Goal: Task Accomplishment & Management: Use online tool/utility

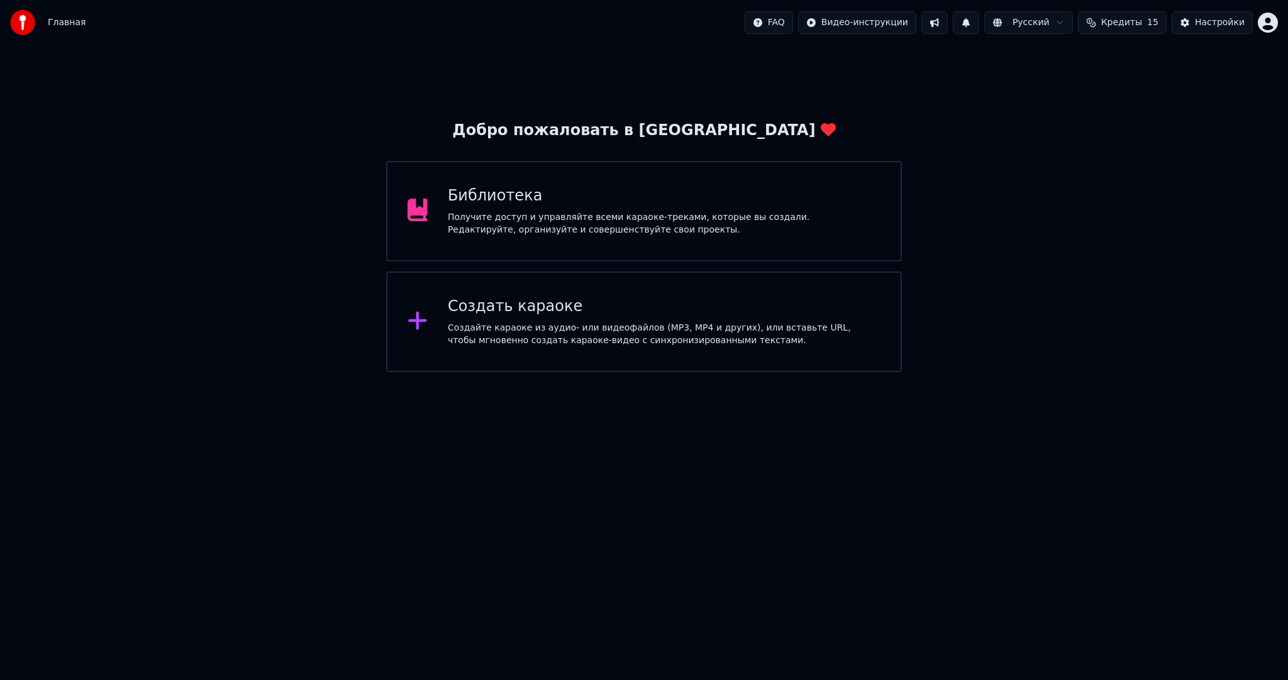
click at [605, 324] on div "Создайте караоке из аудио- или видеофайлов (MP3, MP4 и других), или вставьте UR…" at bounding box center [664, 334] width 433 height 25
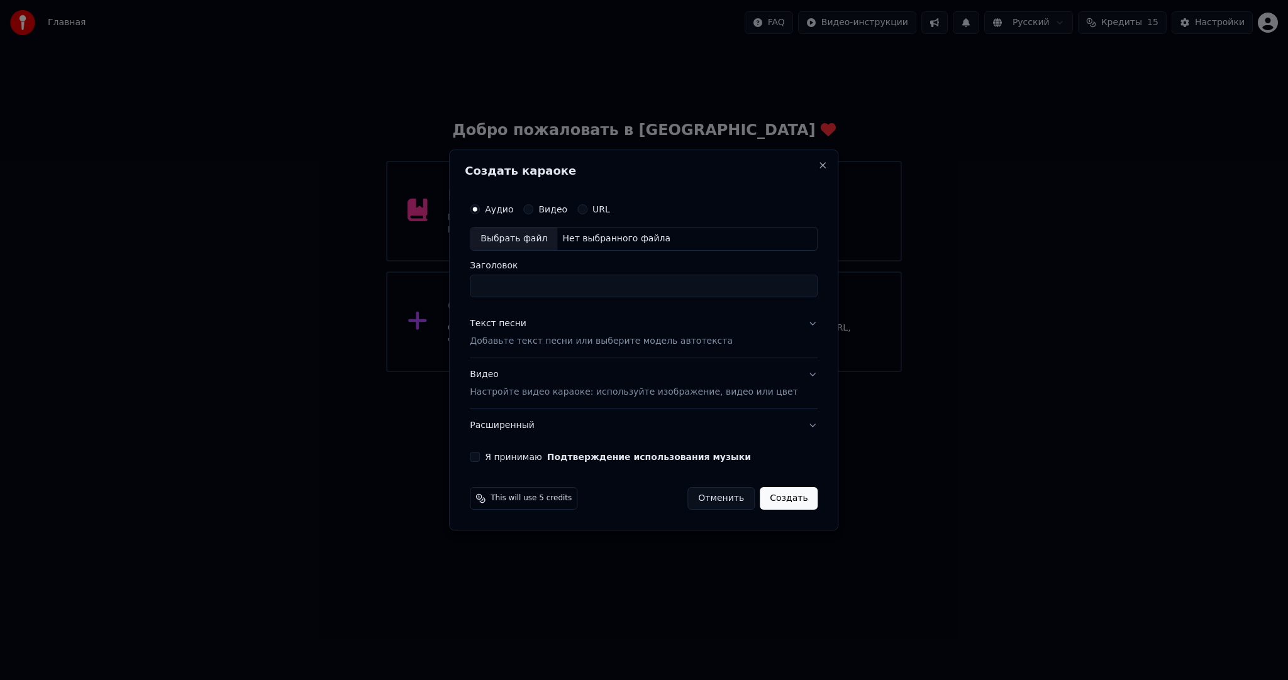
click at [523, 233] on div "Выбрать файл" at bounding box center [513, 239] width 87 height 23
type input "**********"
click at [546, 340] on p "Добавьте текст песни или выберите модель автотекста" at bounding box center [601, 341] width 263 height 13
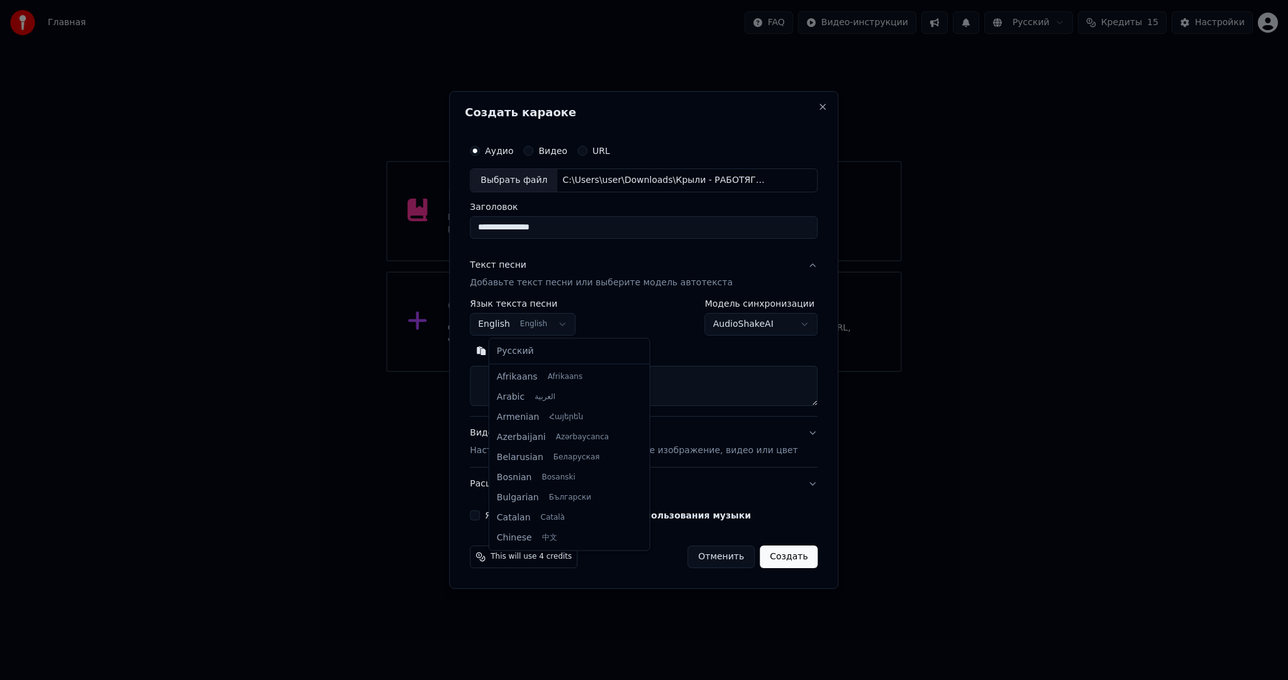
click at [533, 322] on body "**********" at bounding box center [644, 186] width 1288 height 372
select select "**"
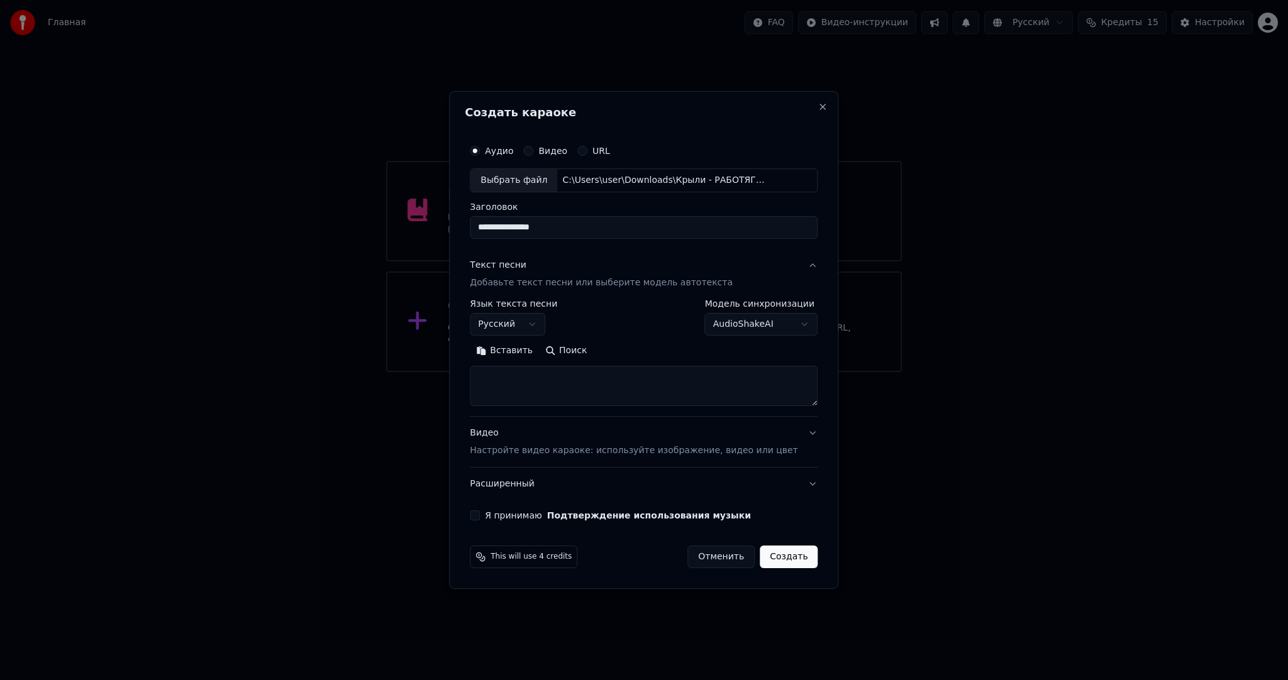
click at [567, 382] on textarea at bounding box center [644, 386] width 348 height 40
paste textarea "**********"
click at [635, 394] on textarea at bounding box center [625, 386] width 311 height 40
type textarea "**********"
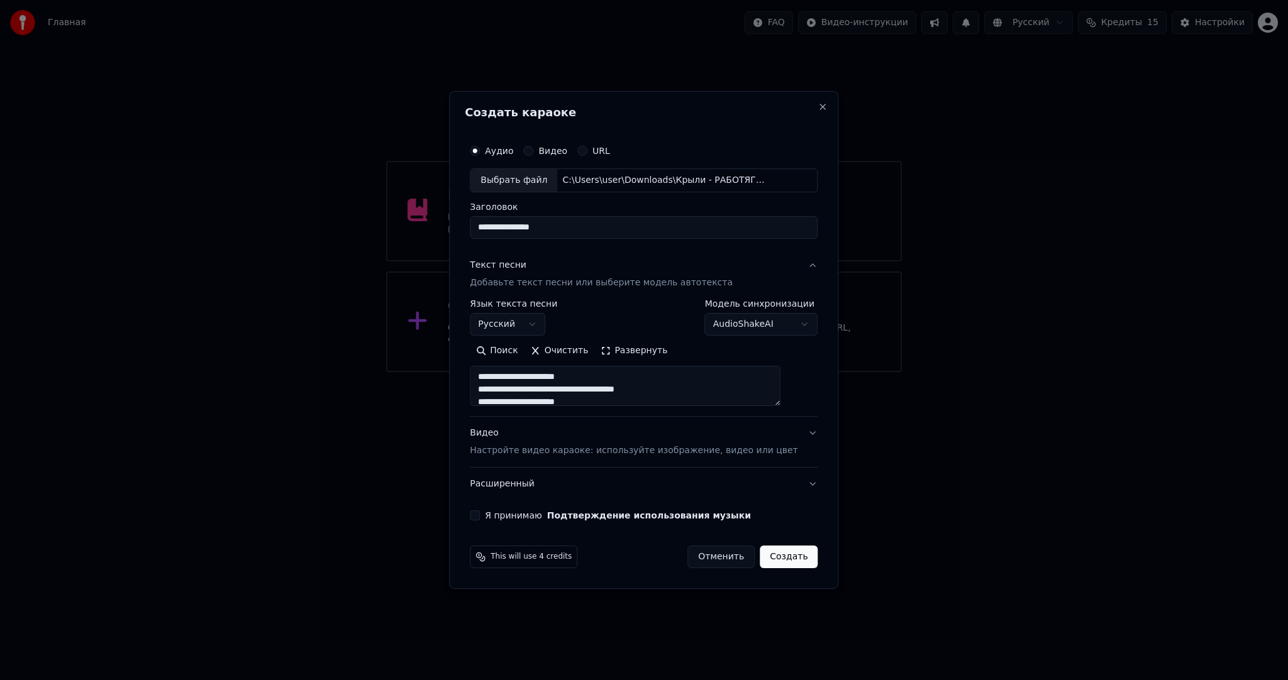
scroll to position [561, 0]
click at [533, 434] on div "Видео Настройте видео караоке: используйте изображение, видео или цвет" at bounding box center [634, 442] width 328 height 30
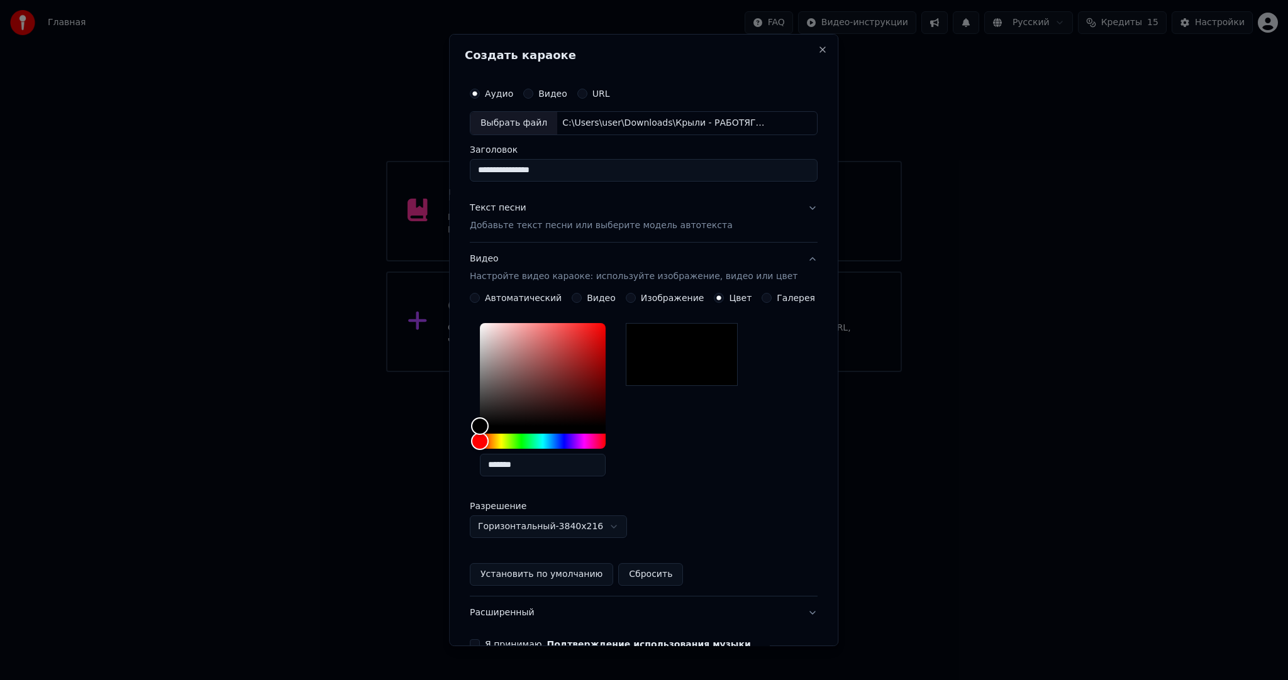
click at [578, 300] on button "Видео" at bounding box center [576, 298] width 10 height 10
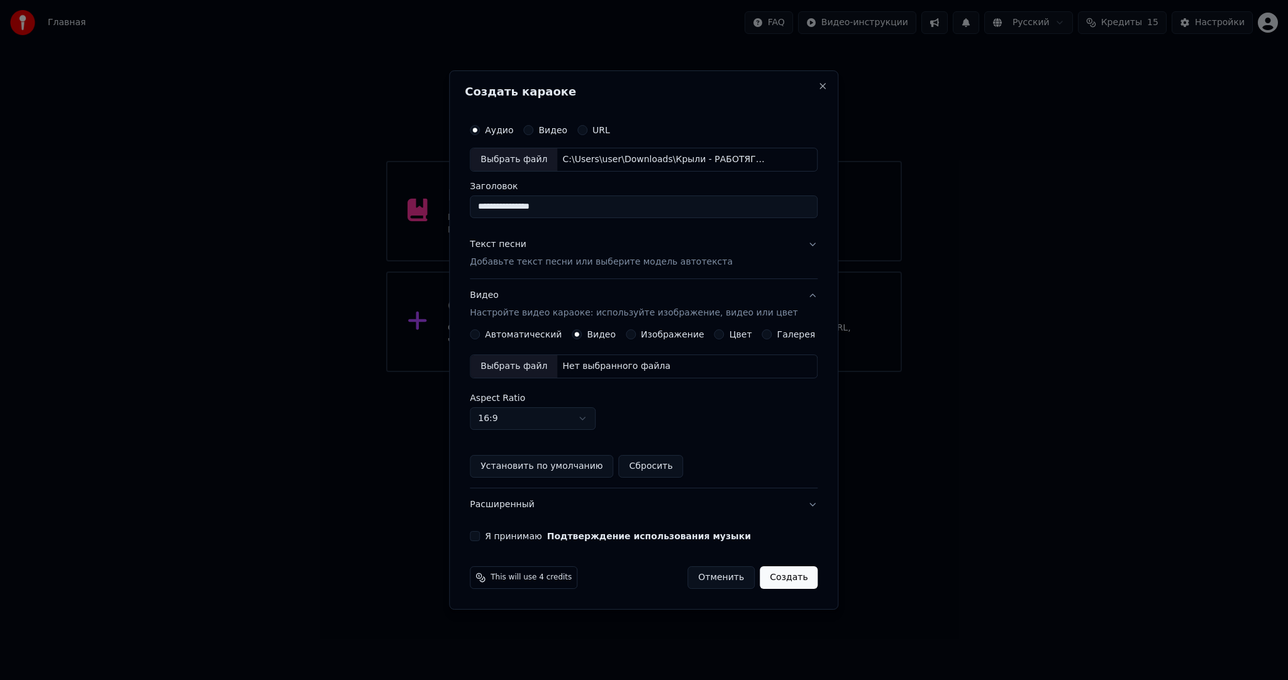
click at [527, 367] on div "Выбрать файл" at bounding box center [513, 366] width 87 height 23
click at [480, 538] on button "Я принимаю Подтверждение использования музыки" at bounding box center [475, 536] width 10 height 10
click at [788, 583] on button "Создать" at bounding box center [788, 577] width 58 height 23
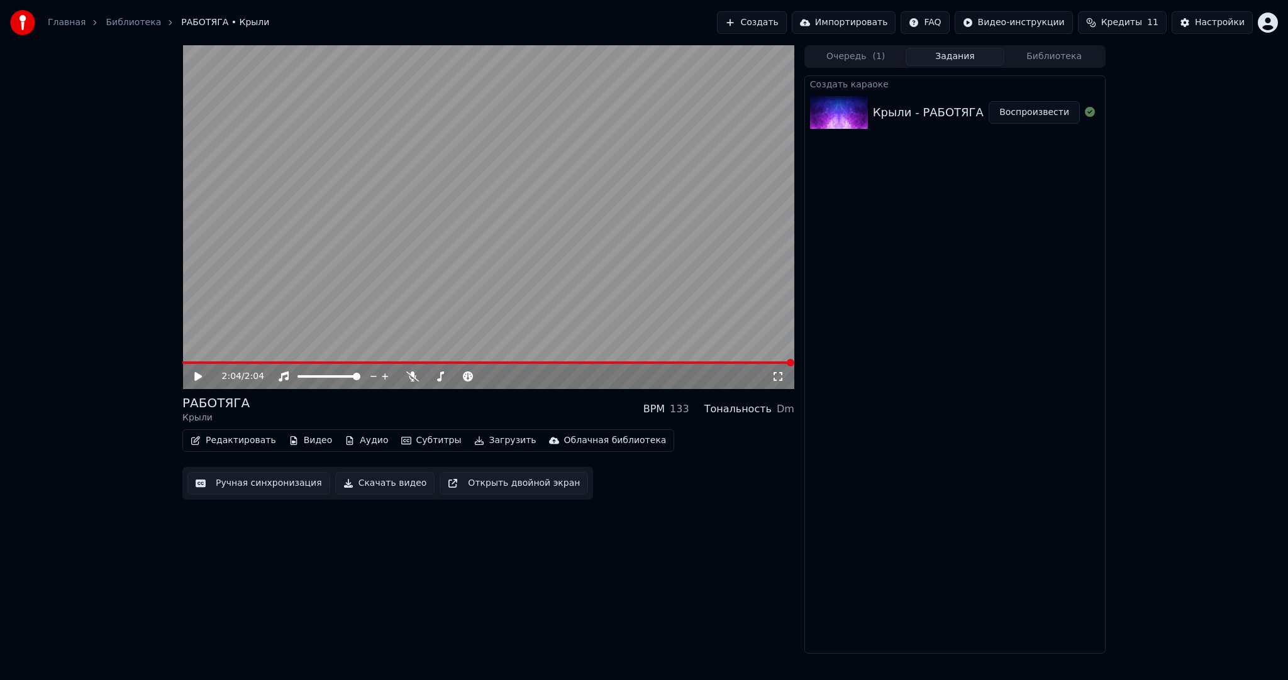
drag, startPoint x: 392, startPoint y: 233, endPoint x: 387, endPoint y: 239, distance: 8.1
click at [390, 236] on video at bounding box center [488, 217] width 612 height 344
drag, startPoint x: 224, startPoint y: 361, endPoint x: 157, endPoint y: 360, distance: 67.3
click at [116, 363] on div "2:04 / 2:04 РАБОТЯГА Крыли BPM 133 Тональность Dm Редактировать Видео Аудио Суб…" at bounding box center [644, 349] width 1288 height 609
click at [186, 360] on video at bounding box center [488, 217] width 612 height 344
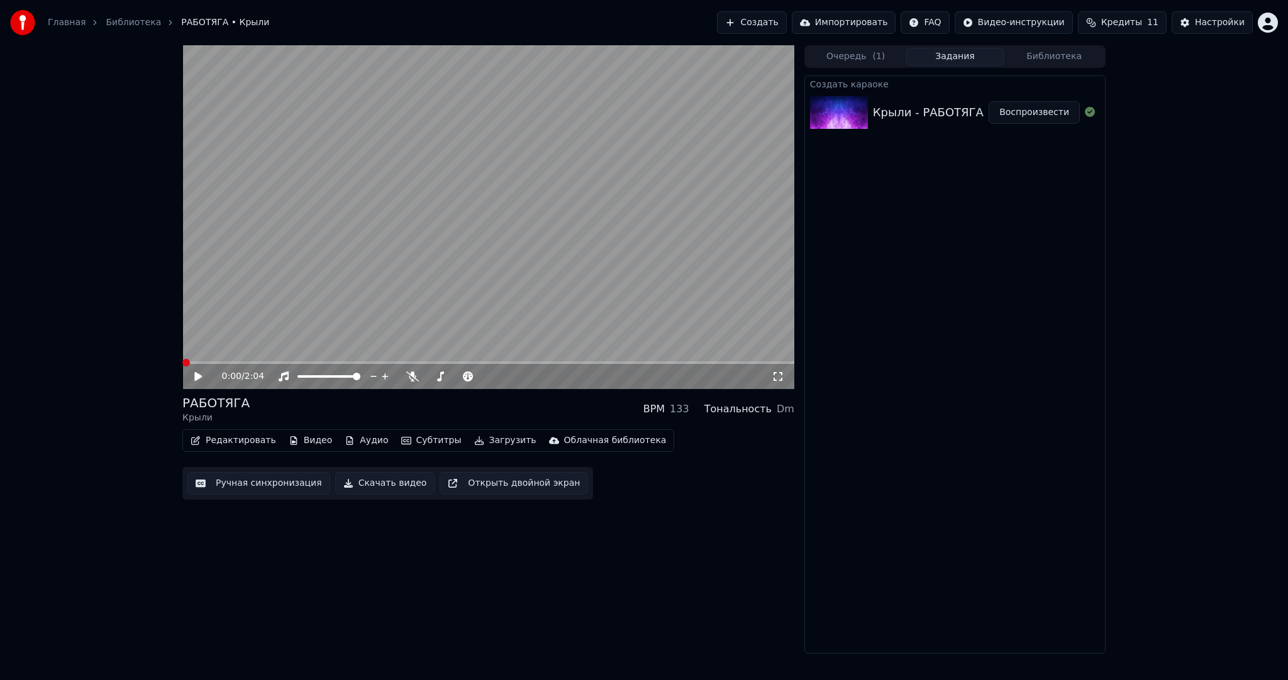
click at [182, 364] on span at bounding box center [182, 363] width 0 height 3
click at [226, 314] on video at bounding box center [488, 217] width 612 height 344
click at [362, 297] on video at bounding box center [488, 217] width 612 height 344
click at [430, 432] on div "Редактировать Видео Аудио Субтитры Загрузить Облачная библиотека" at bounding box center [428, 440] width 492 height 23
click at [430, 440] on button "Субтитры" at bounding box center [431, 441] width 70 height 18
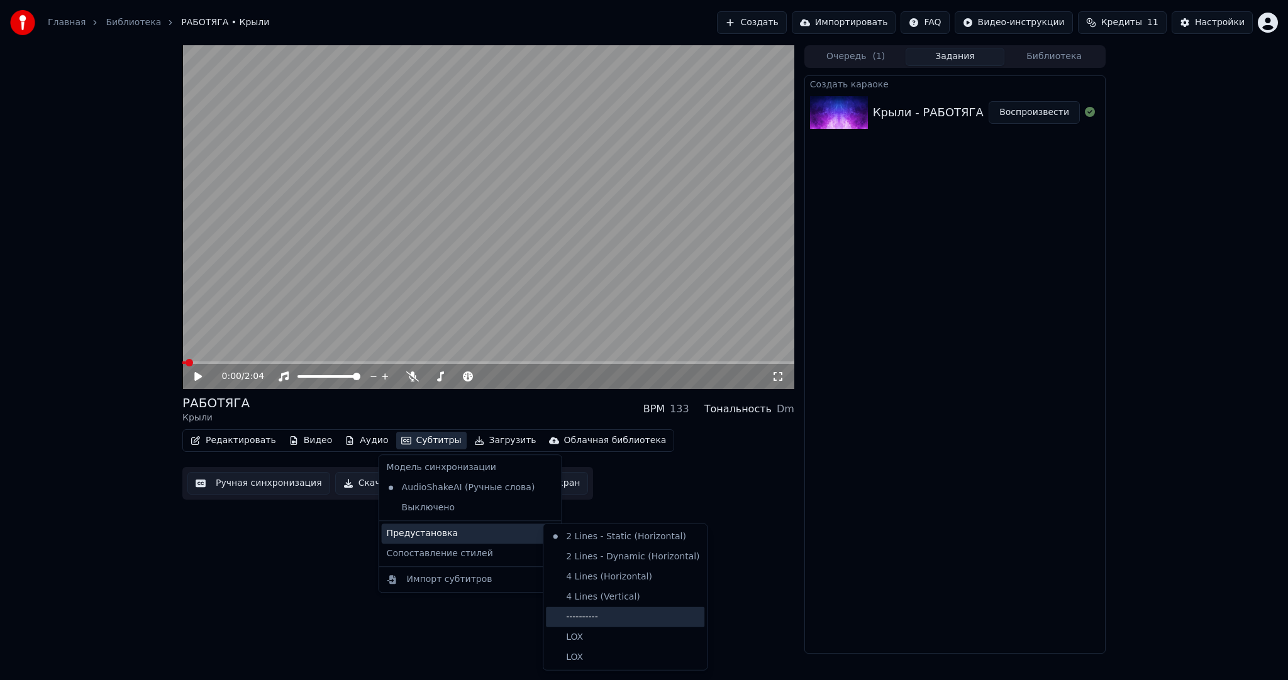
click at [607, 609] on div "----------" at bounding box center [625, 617] width 158 height 20
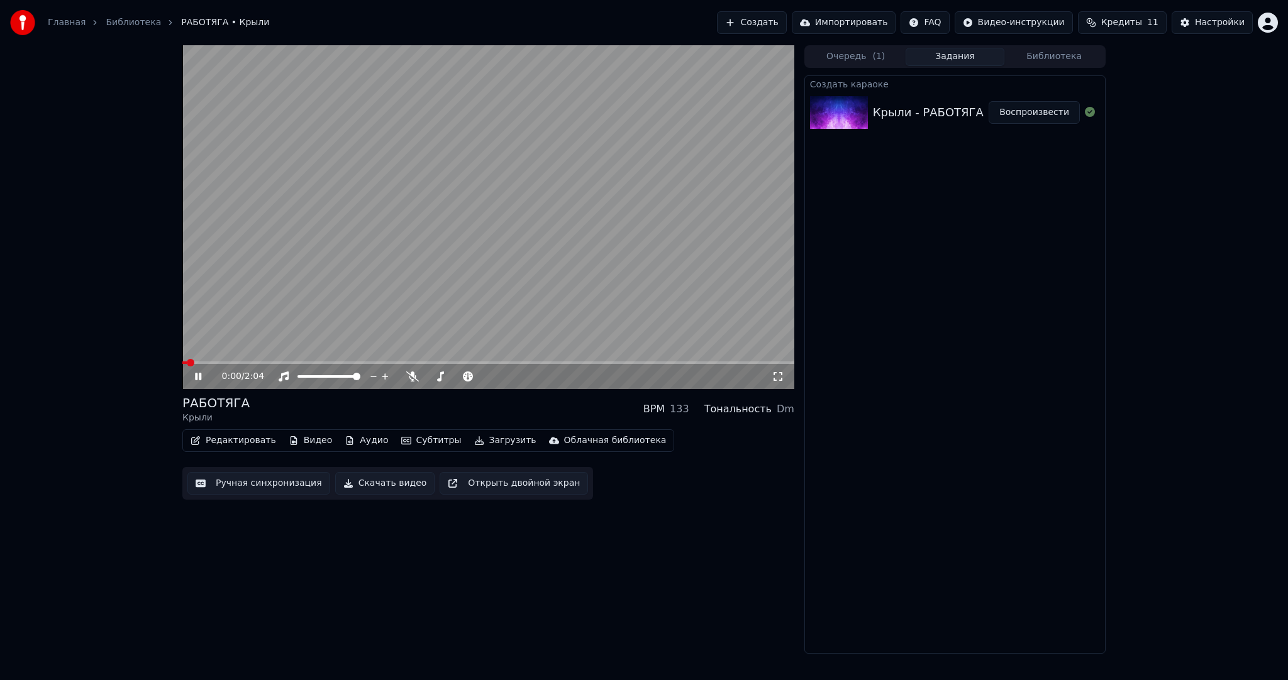
click at [287, 488] on button "Ручная синхронизация" at bounding box center [258, 483] width 143 height 23
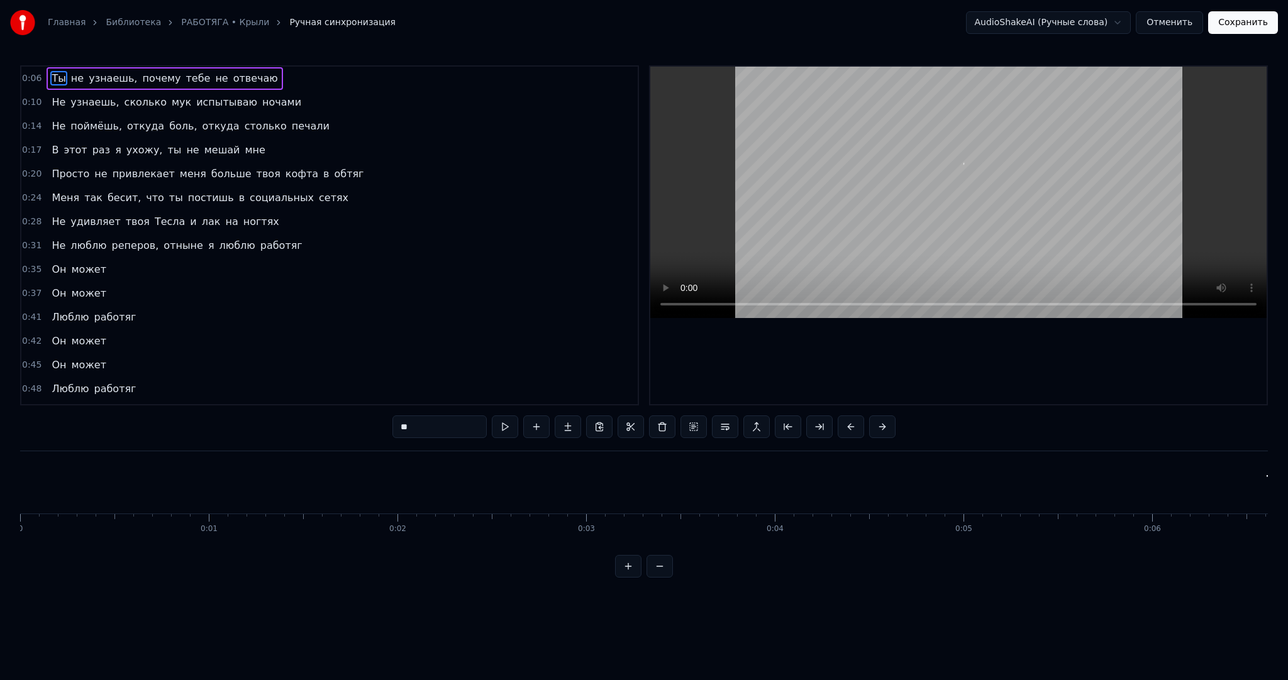
scroll to position [0, 1185]
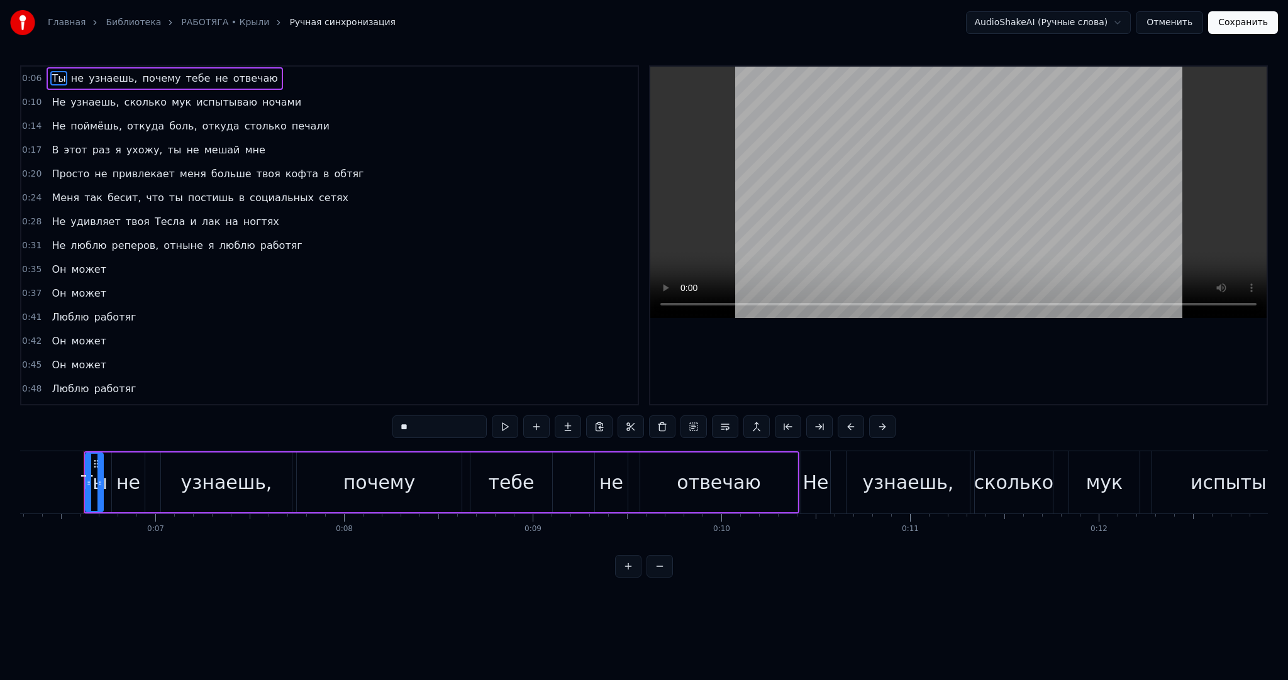
click at [1027, 246] on video at bounding box center [958, 192] width 616 height 251
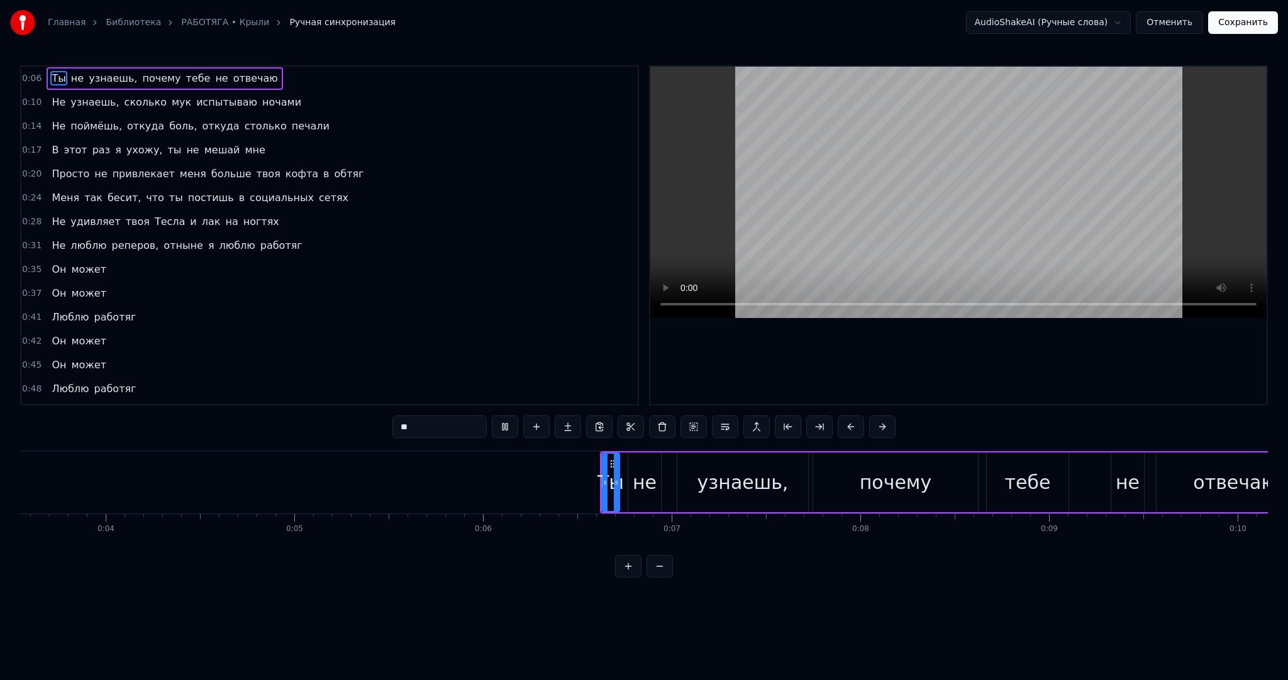
scroll to position [0, 248]
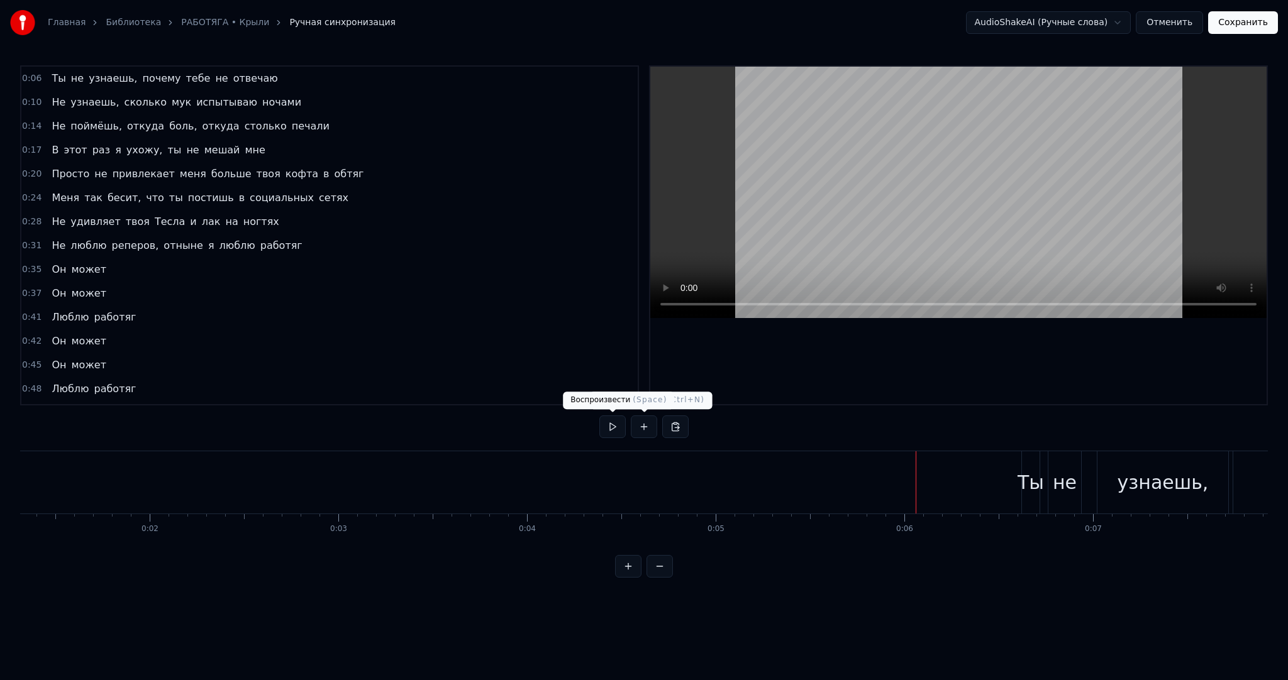
click at [604, 429] on button at bounding box center [612, 427] width 26 height 23
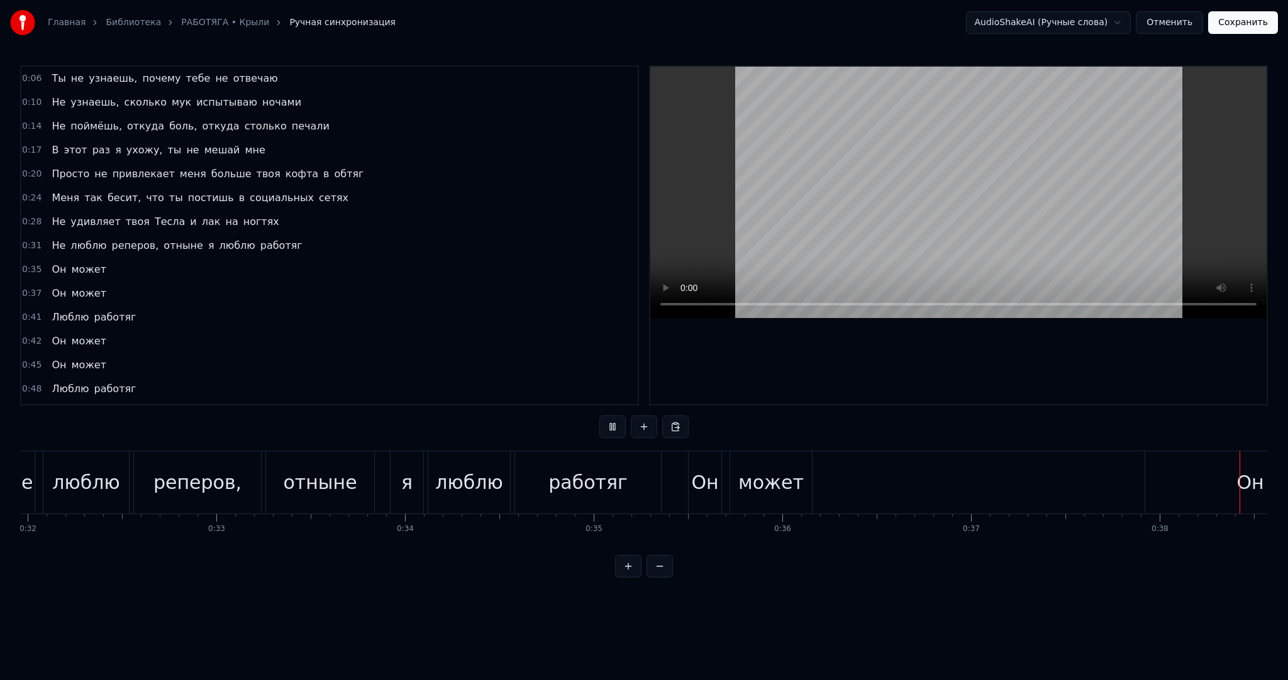
scroll to position [0, 7181]
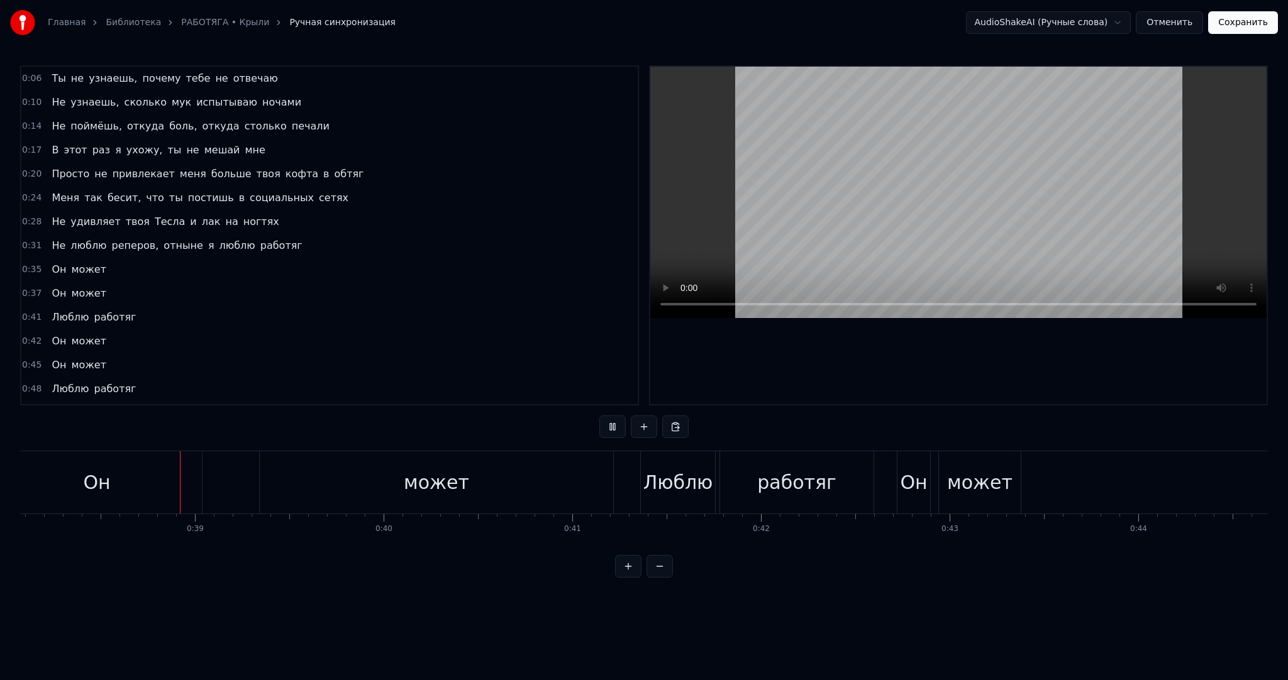
click at [961, 210] on video at bounding box center [958, 192] width 616 height 251
click at [973, 226] on video at bounding box center [958, 192] width 616 height 251
click at [966, 226] on video at bounding box center [958, 192] width 616 height 251
click at [156, 477] on div "Он" at bounding box center [97, 482] width 210 height 62
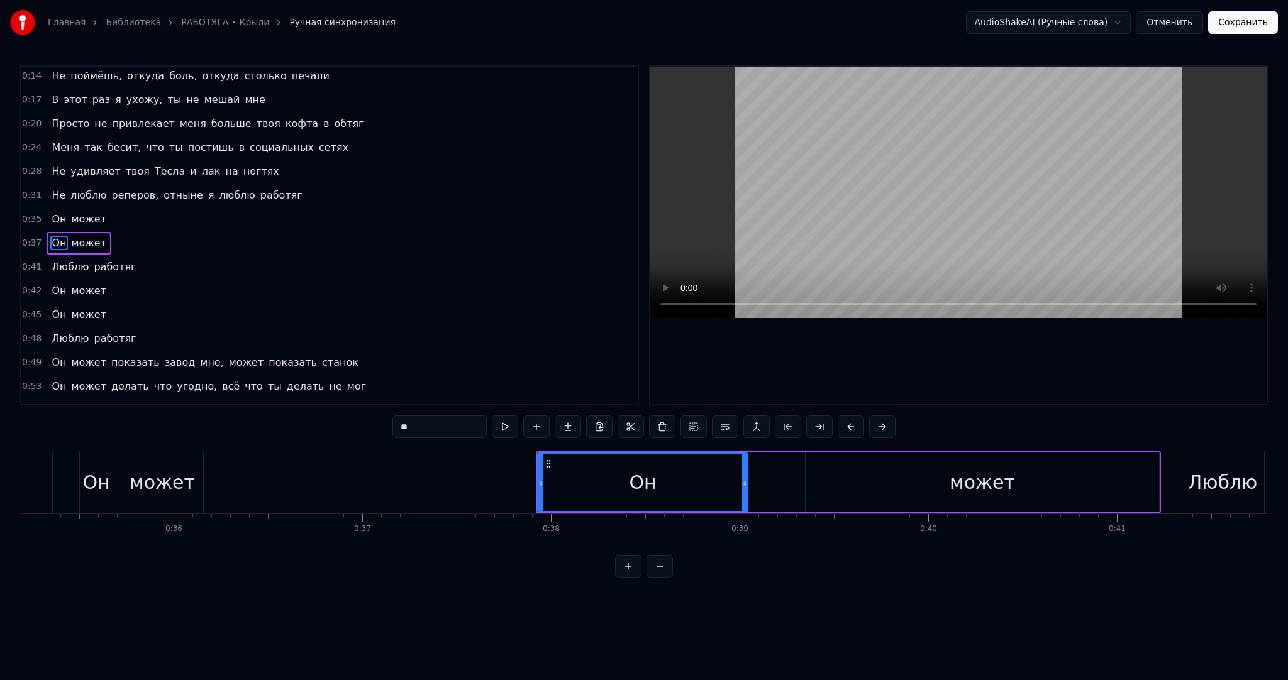
scroll to position [0, 6762]
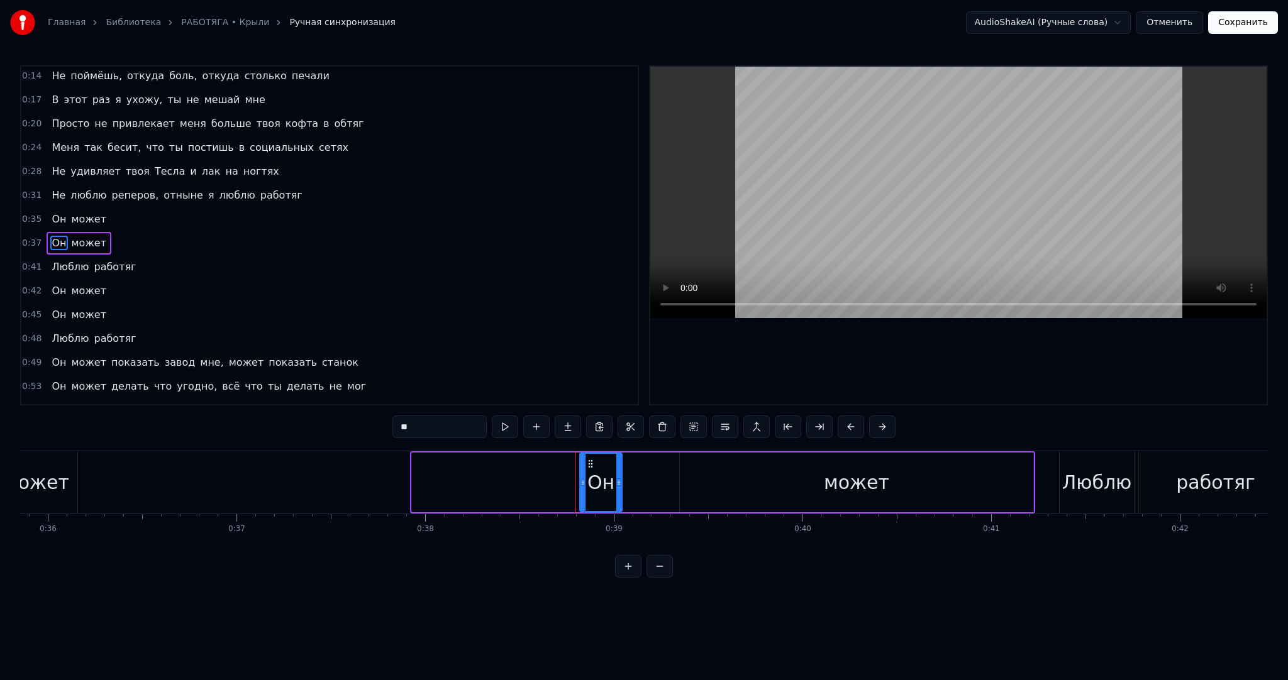
drag, startPoint x: 413, startPoint y: 497, endPoint x: 587, endPoint y: 492, distance: 173.6
click at [585, 492] on div at bounding box center [582, 482] width 5 height 57
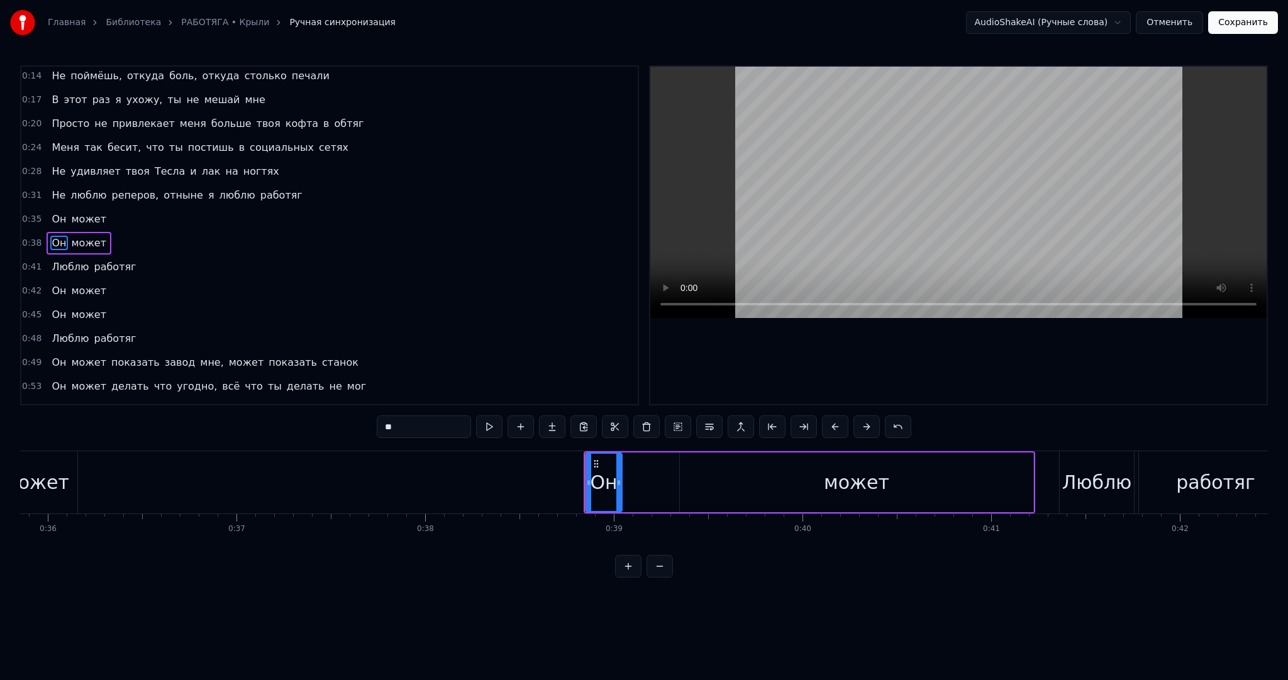
click at [809, 473] on div "может" at bounding box center [856, 483] width 353 height 60
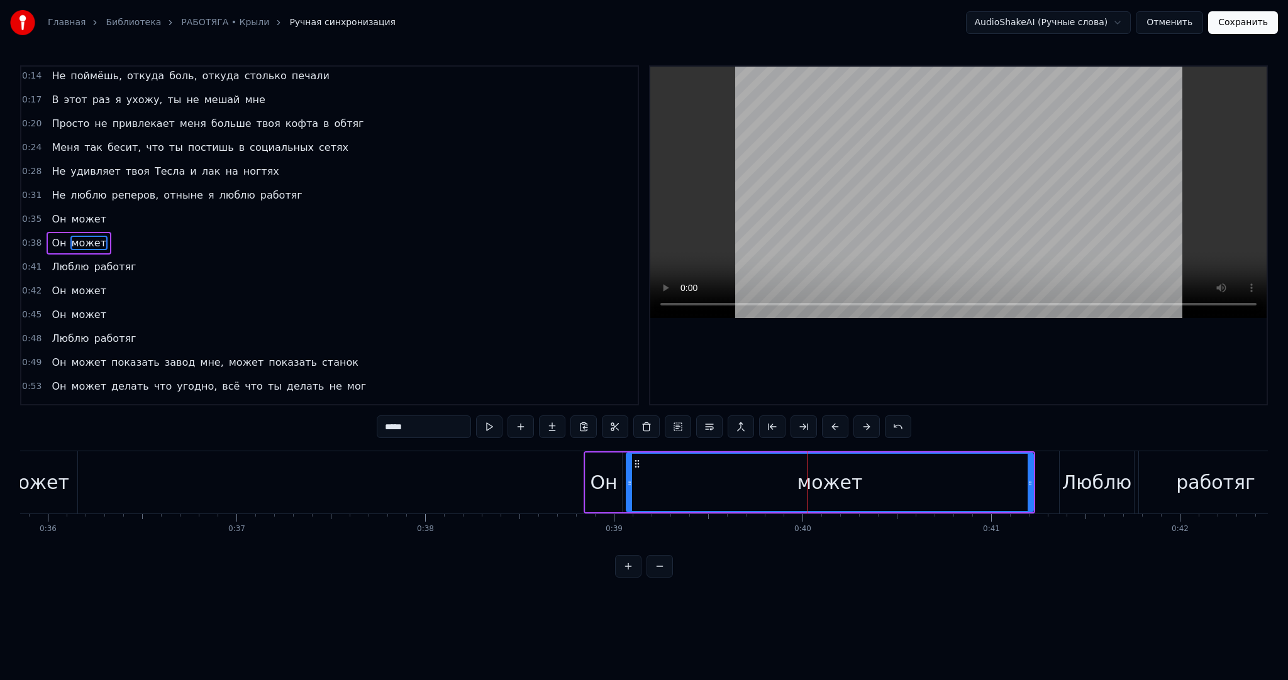
drag, startPoint x: 682, startPoint y: 477, endPoint x: 629, endPoint y: 475, distance: 53.5
click at [629, 475] on div at bounding box center [629, 482] width 5 height 57
drag, startPoint x: 1032, startPoint y: 487, endPoint x: 874, endPoint y: 478, distance: 158.7
click at [824, 483] on div "может" at bounding box center [830, 483] width 408 height 60
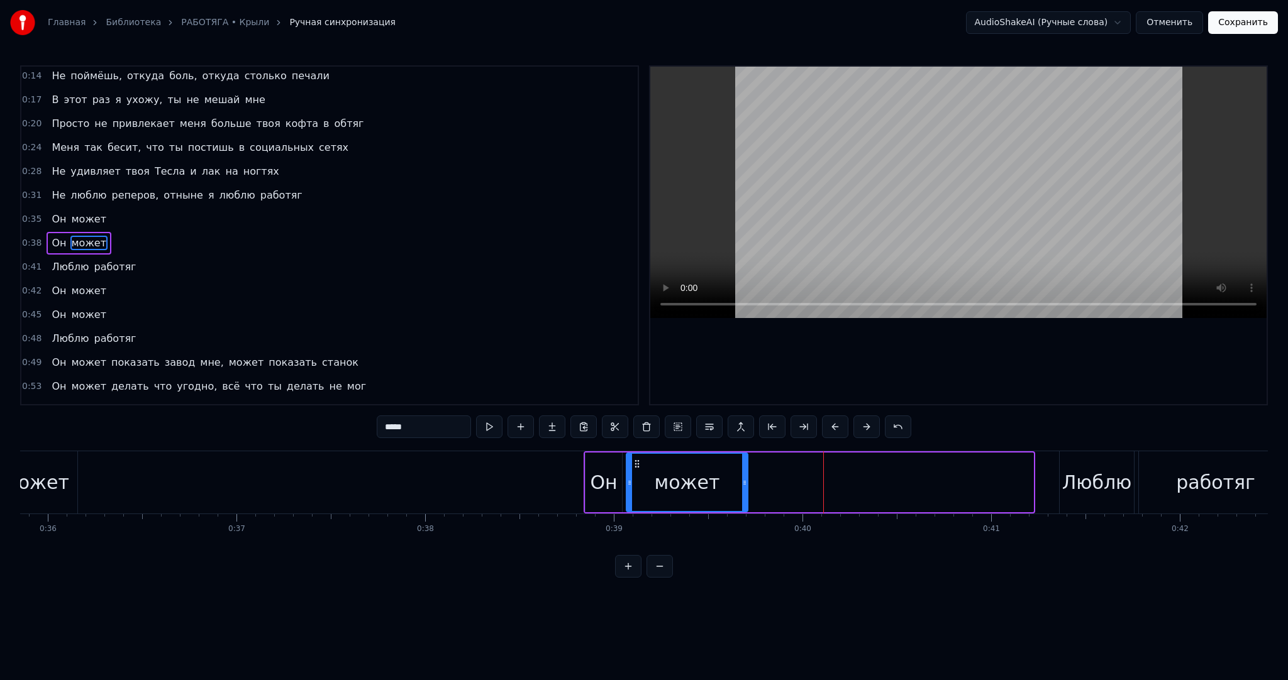
drag, startPoint x: 1030, startPoint y: 477, endPoint x: 742, endPoint y: 472, distance: 288.0
click at [747, 472] on div at bounding box center [744, 482] width 5 height 57
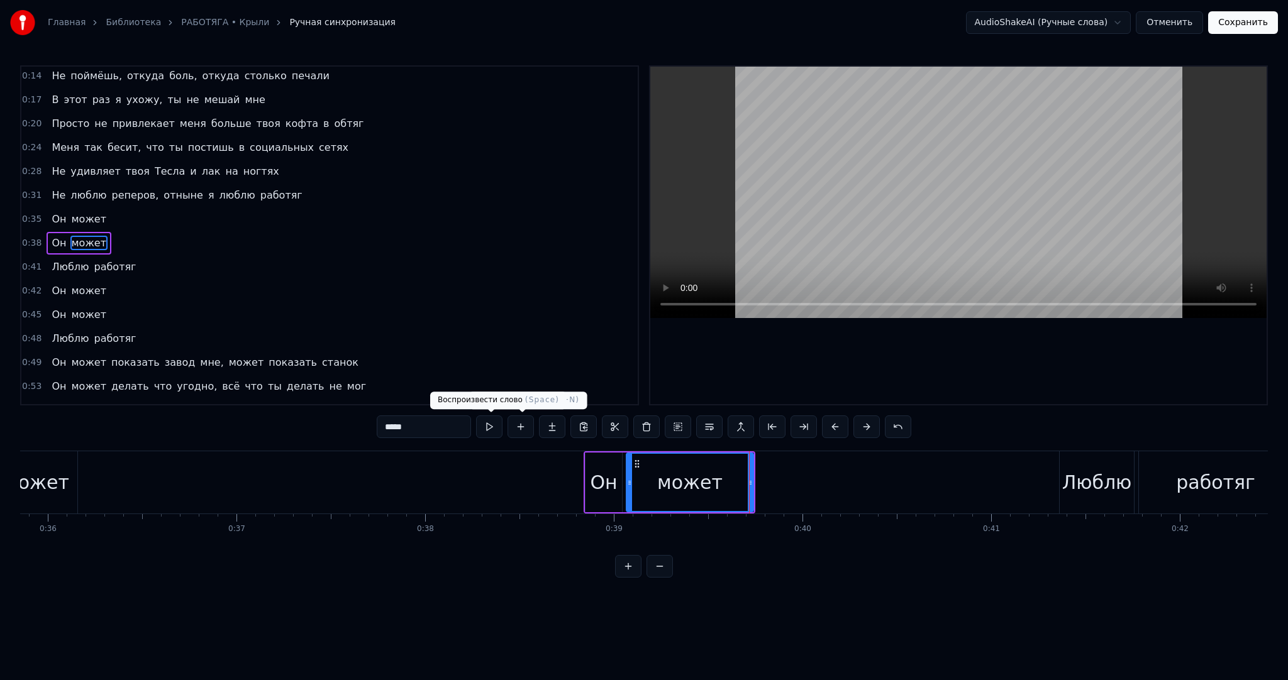
click at [495, 430] on button at bounding box center [489, 427] width 26 height 23
drag, startPoint x: 628, startPoint y: 474, endPoint x: 692, endPoint y: 475, distance: 64.1
click at [692, 475] on div at bounding box center [693, 482] width 5 height 57
click at [602, 475] on div "Он" at bounding box center [603, 482] width 27 height 28
type input "**"
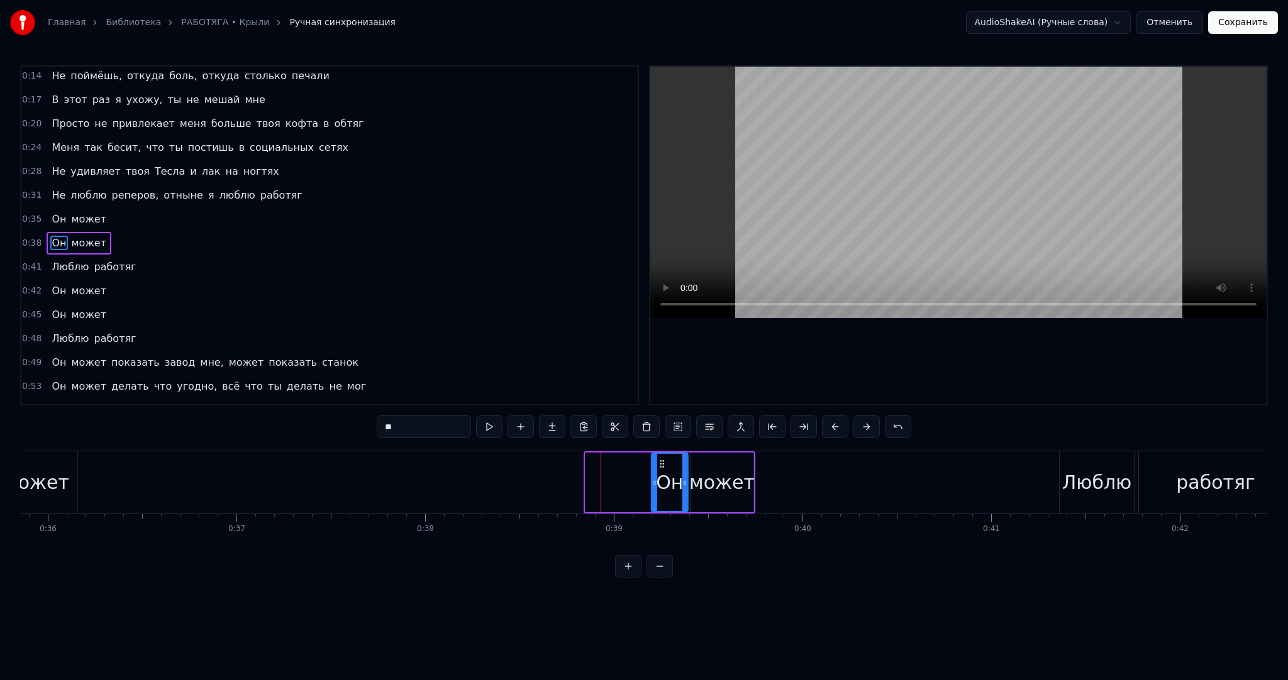
drag, startPoint x: 596, startPoint y: 462, endPoint x: 649, endPoint y: 461, distance: 52.8
click at [659, 461] on icon at bounding box center [662, 464] width 10 height 10
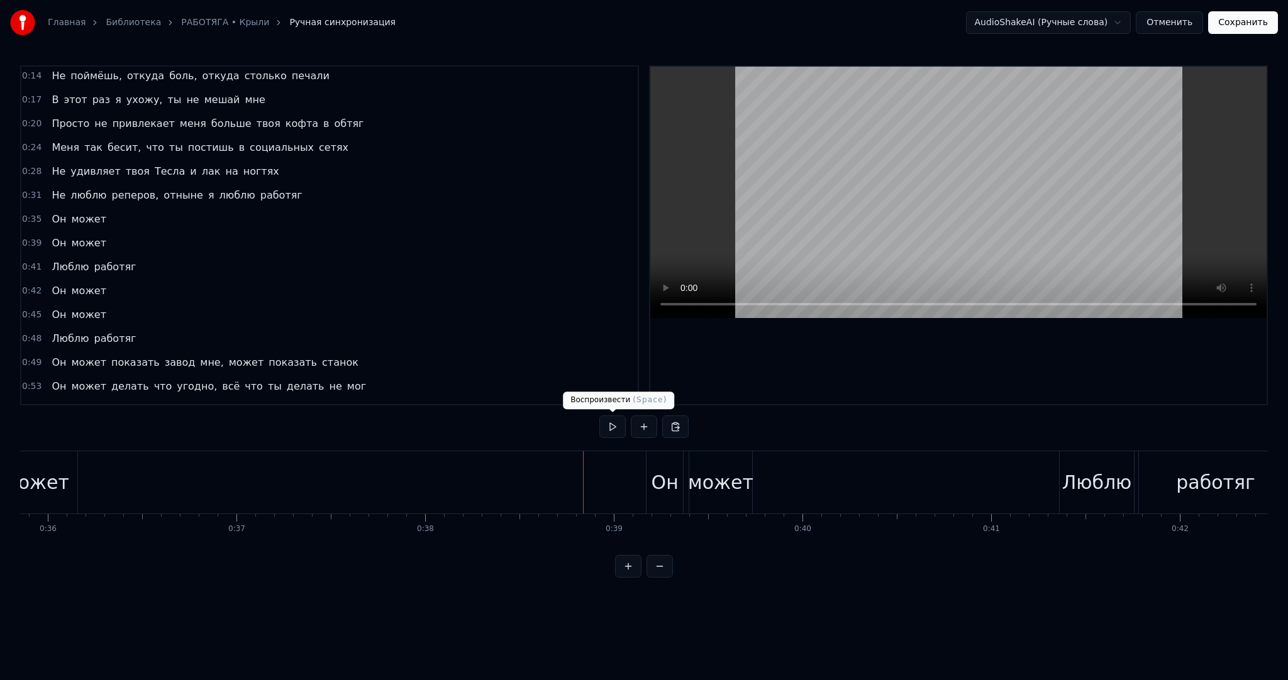
click at [614, 425] on button at bounding box center [612, 427] width 26 height 23
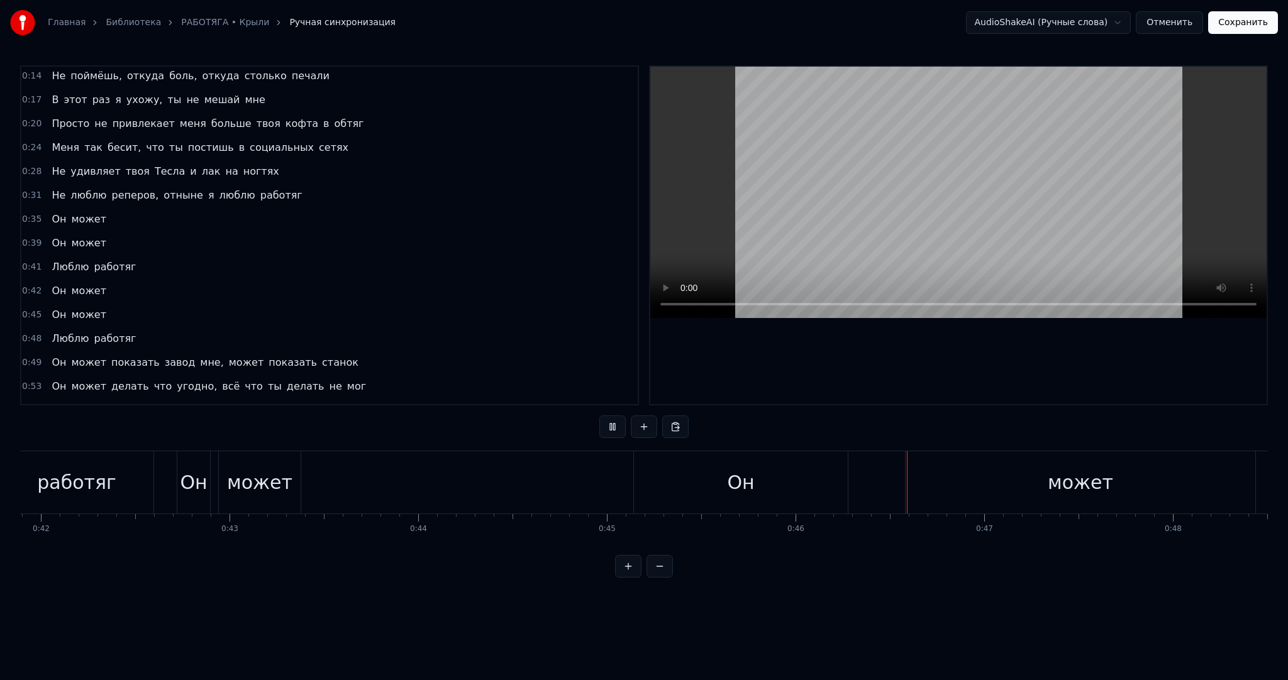
click at [615, 424] on button at bounding box center [612, 427] width 26 height 23
click at [678, 489] on div "Он" at bounding box center [741, 482] width 214 height 62
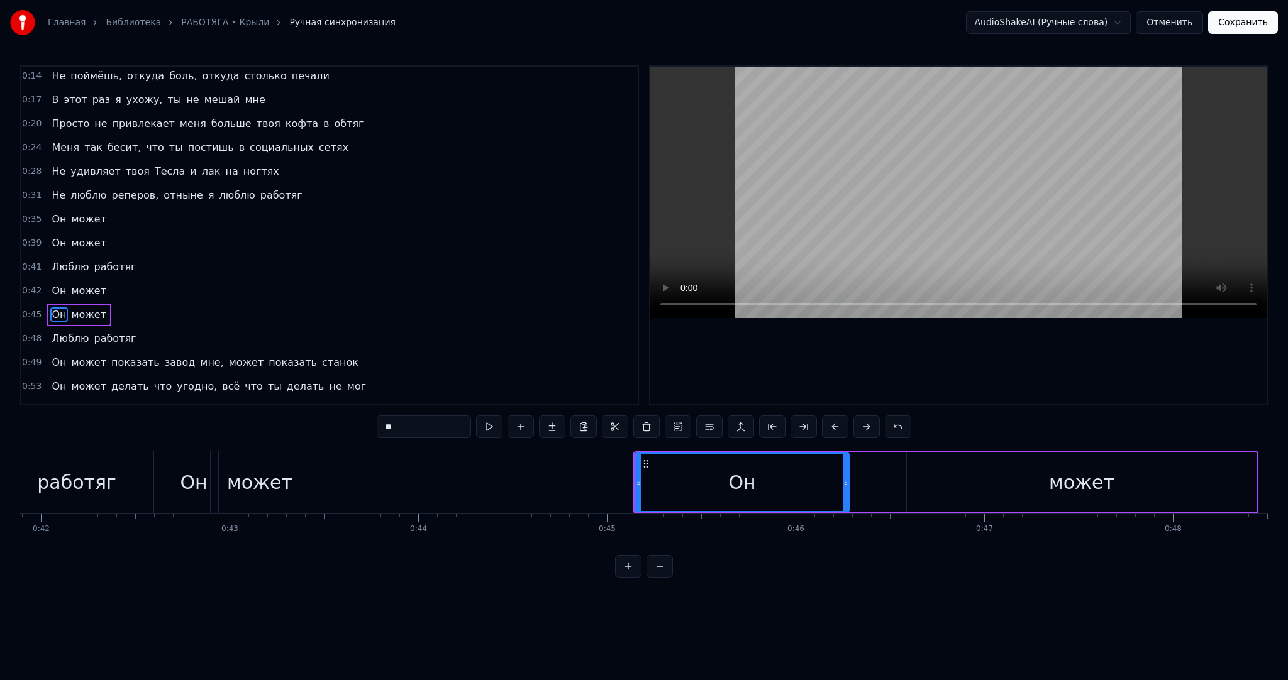
scroll to position [120, 0]
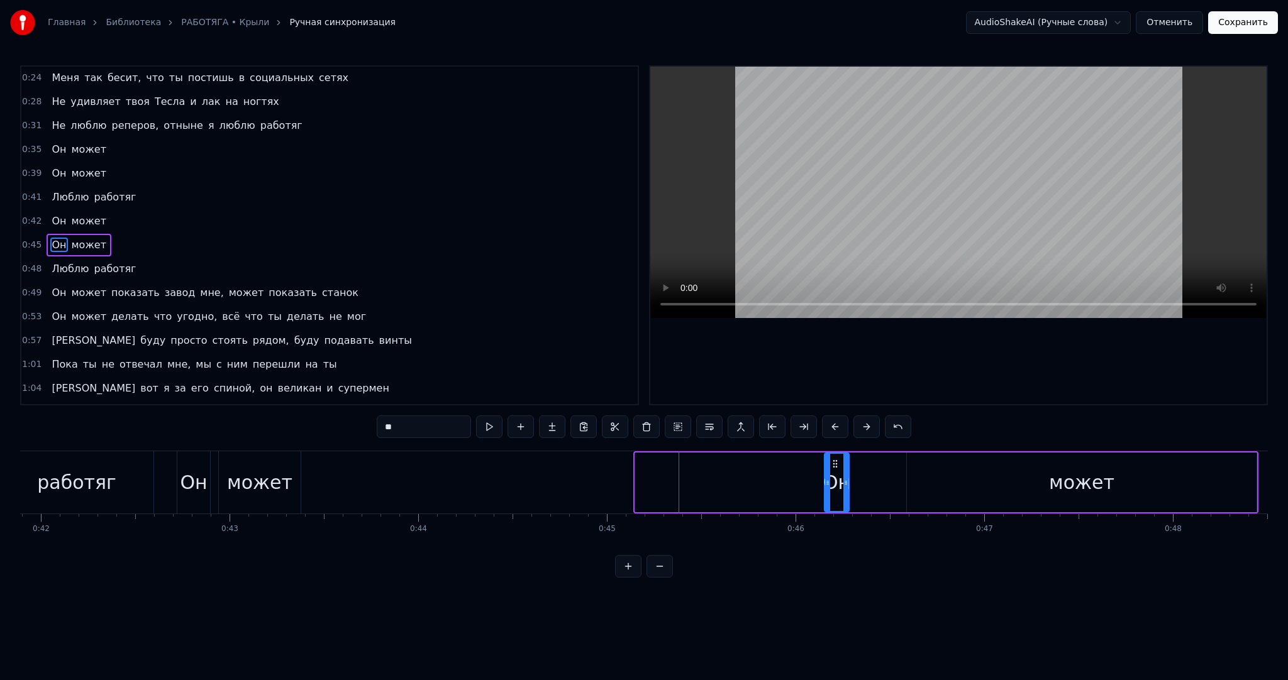
drag, startPoint x: 638, startPoint y: 480, endPoint x: 849, endPoint y: 473, distance: 210.7
click at [827, 478] on icon at bounding box center [827, 483] width 5 height 10
click at [854, 461] on icon at bounding box center [859, 464] width 10 height 10
drag, startPoint x: 846, startPoint y: 472, endPoint x: 837, endPoint y: 472, distance: 8.2
click at [846, 472] on div at bounding box center [848, 482] width 5 height 57
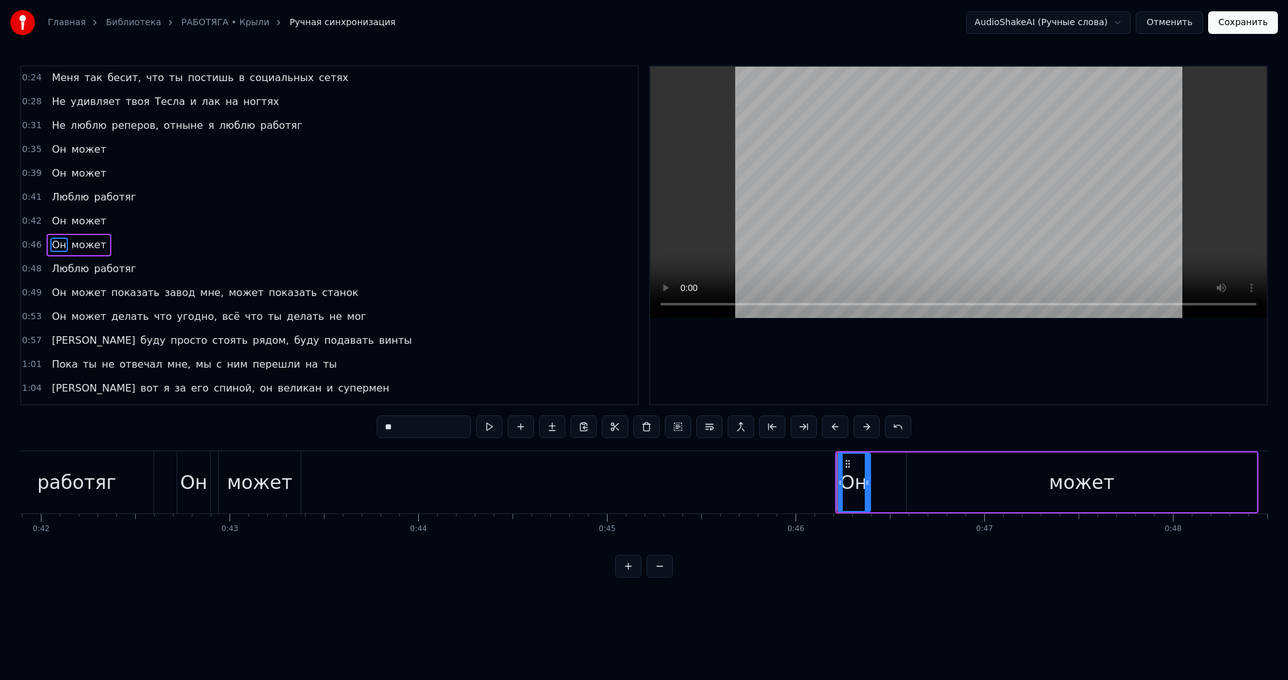
click at [948, 470] on div "может" at bounding box center [1082, 483] width 350 height 60
type input "*****"
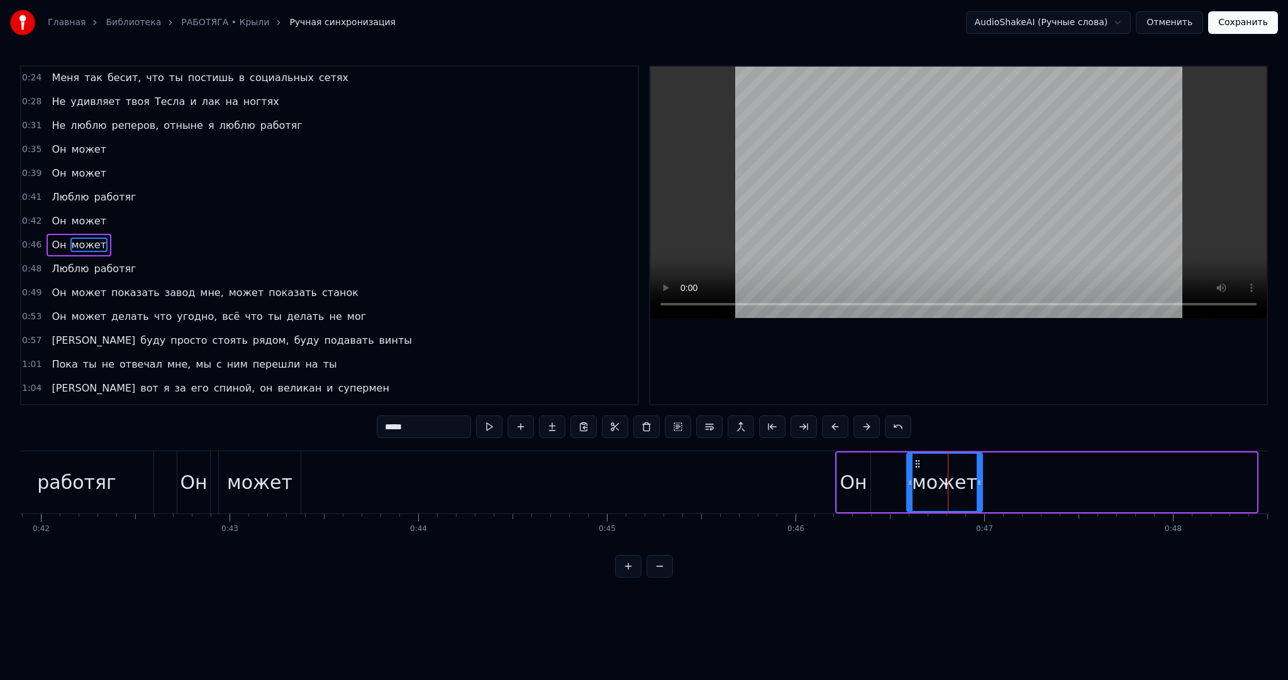
drag, startPoint x: 1235, startPoint y: 477, endPoint x: 970, endPoint y: 470, distance: 265.4
click at [976, 470] on div at bounding box center [978, 482] width 5 height 57
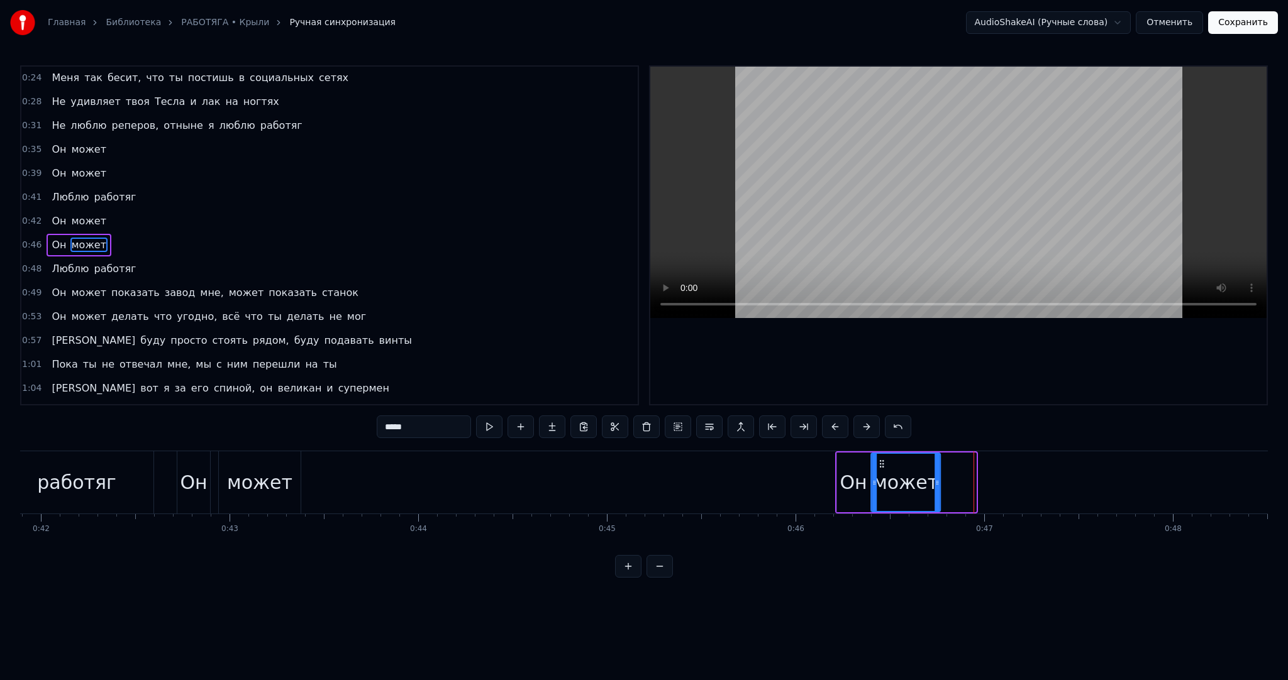
drag, startPoint x: 915, startPoint y: 460, endPoint x: 880, endPoint y: 460, distance: 35.8
click at [880, 461] on circle at bounding box center [880, 461] width 1 height 1
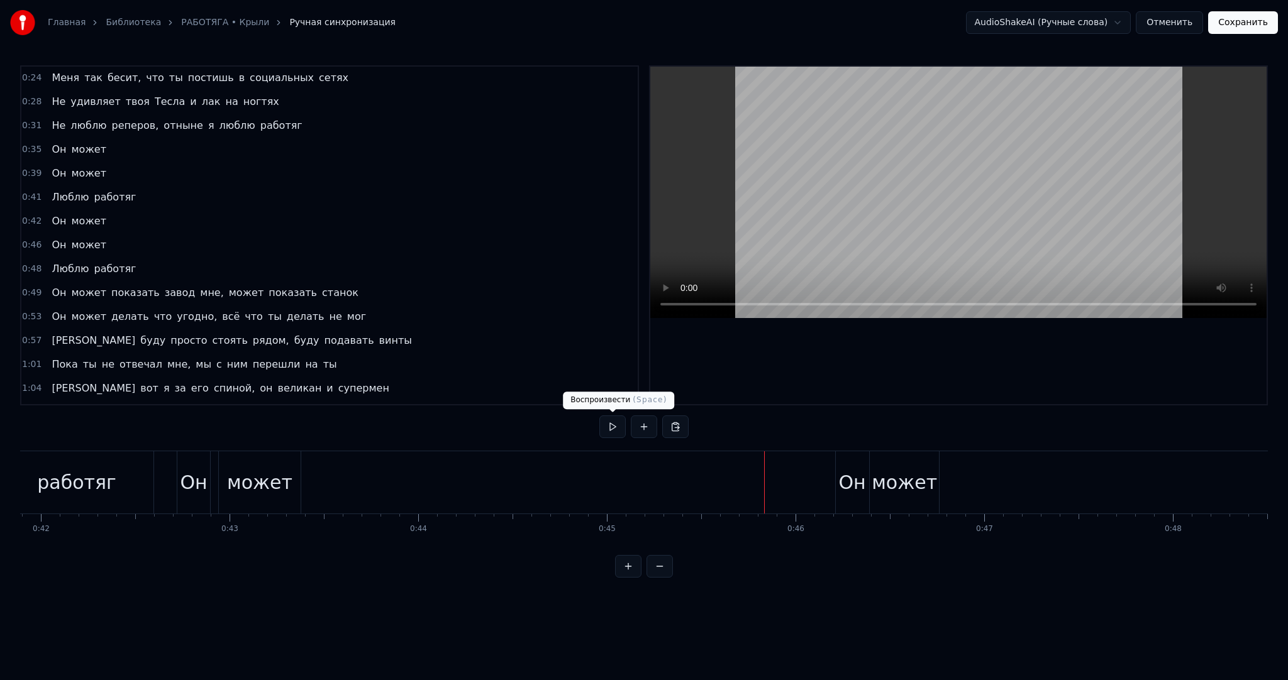
click at [613, 433] on button at bounding box center [612, 427] width 26 height 23
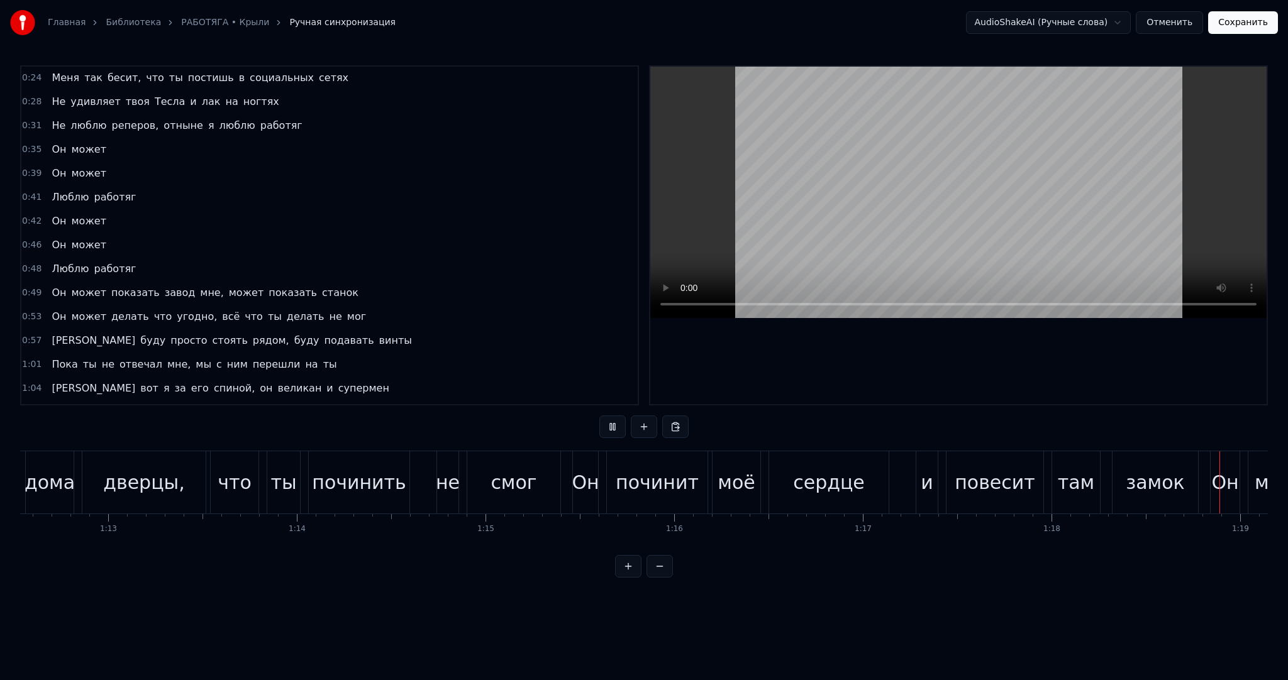
scroll to position [0, 14832]
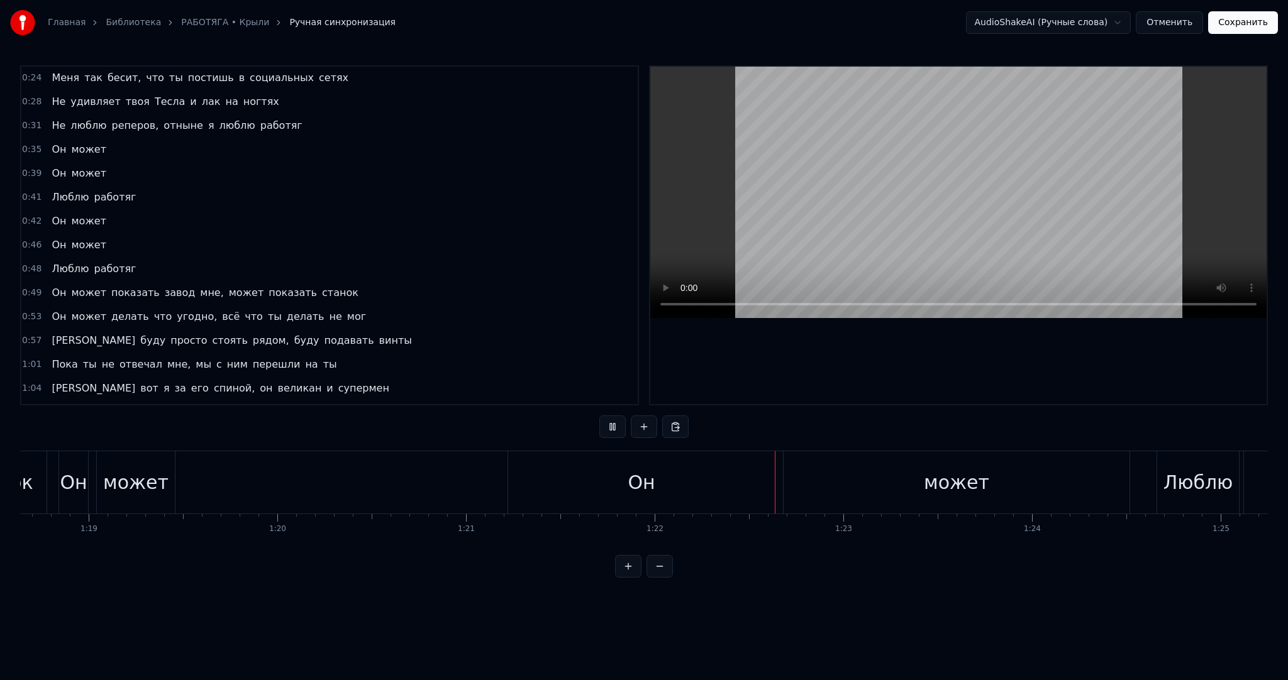
click at [820, 196] on video at bounding box center [958, 192] width 616 height 251
click at [702, 455] on div "Он" at bounding box center [641, 482] width 267 height 62
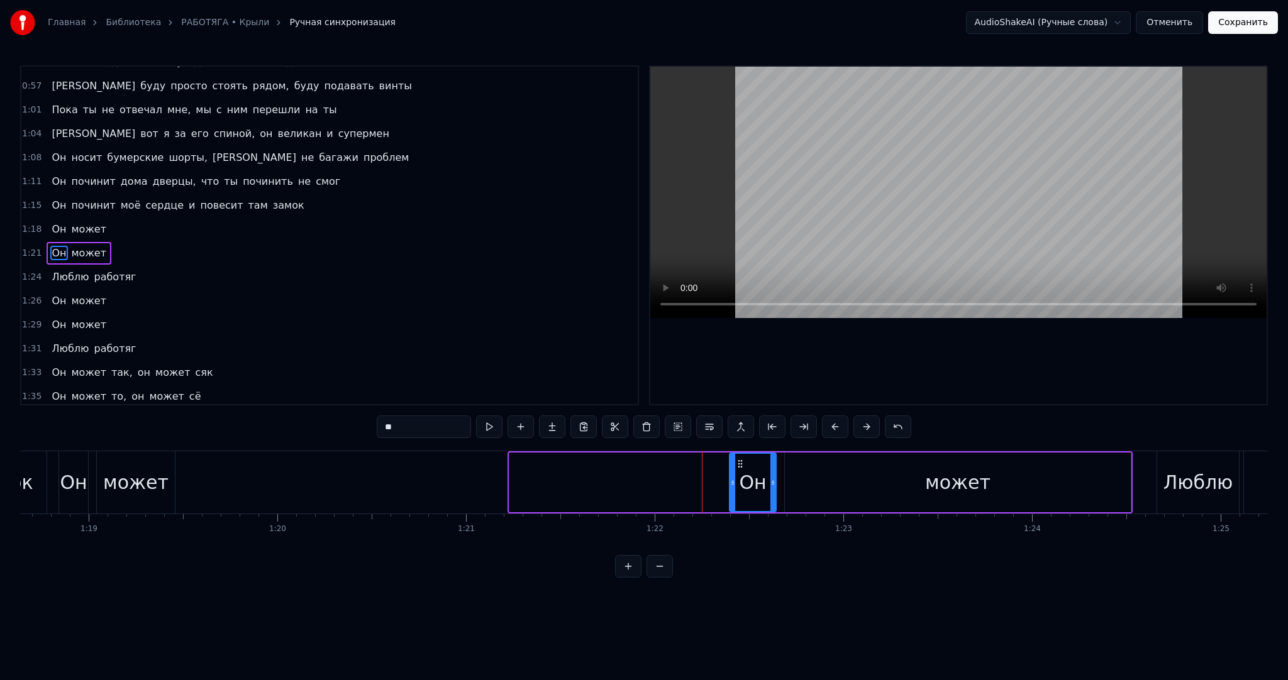
drag, startPoint x: 511, startPoint y: 482, endPoint x: 759, endPoint y: 475, distance: 247.8
click at [732, 475] on div at bounding box center [732, 482] width 5 height 57
click at [876, 482] on div "может" at bounding box center [958, 483] width 346 height 60
type input "*****"
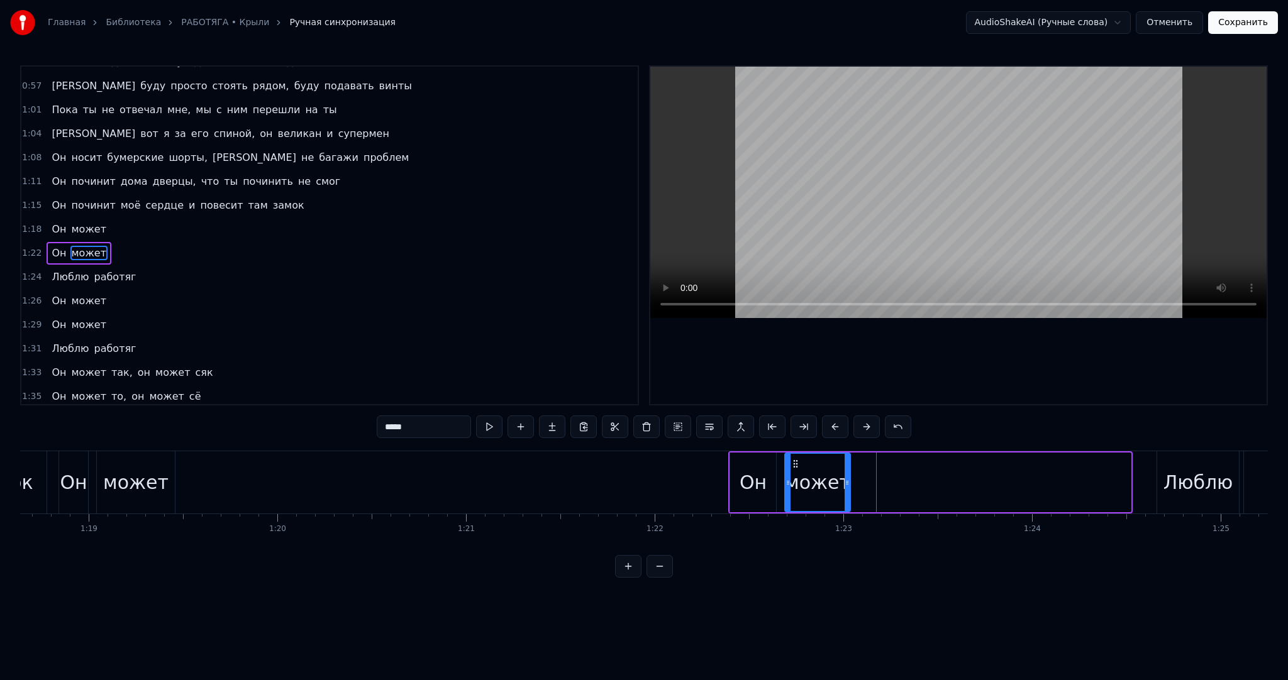
drag, startPoint x: 1129, startPoint y: 482, endPoint x: 848, endPoint y: 485, distance: 280.4
click at [849, 485] on icon at bounding box center [846, 483] width 5 height 10
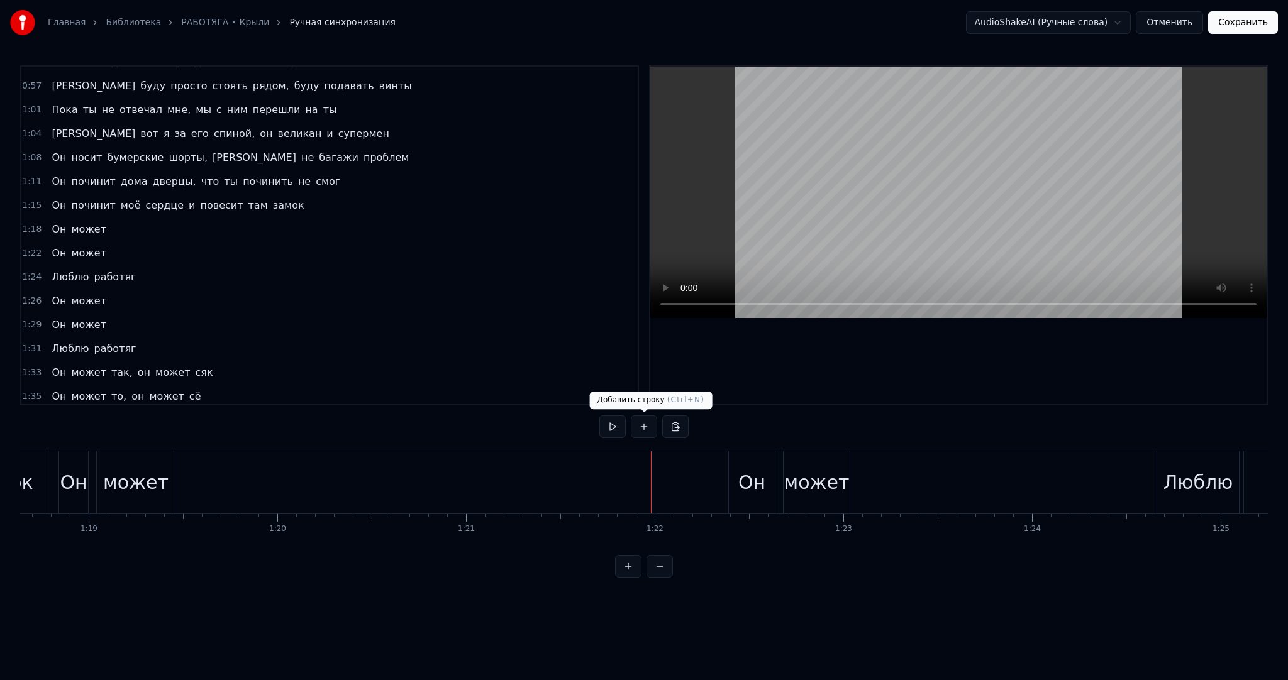
click at [616, 430] on button at bounding box center [612, 427] width 26 height 23
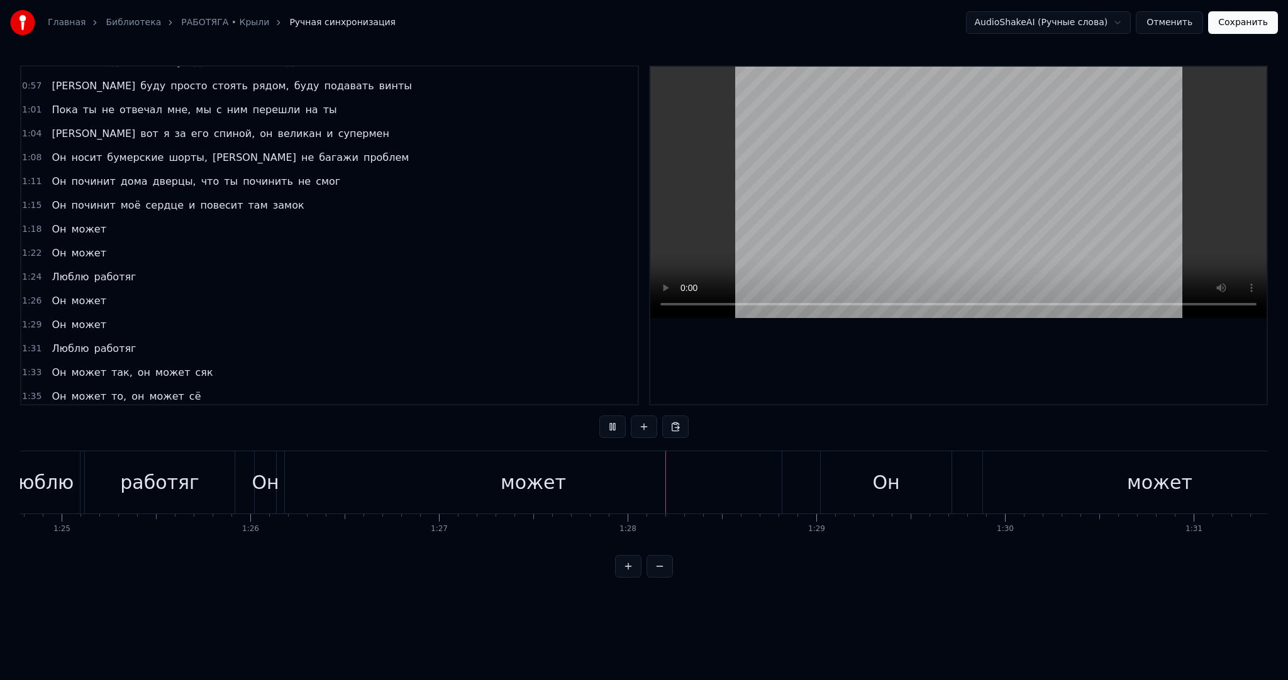
click at [887, 224] on video at bounding box center [958, 192] width 616 height 251
click at [777, 490] on div "может" at bounding box center [533, 482] width 497 height 62
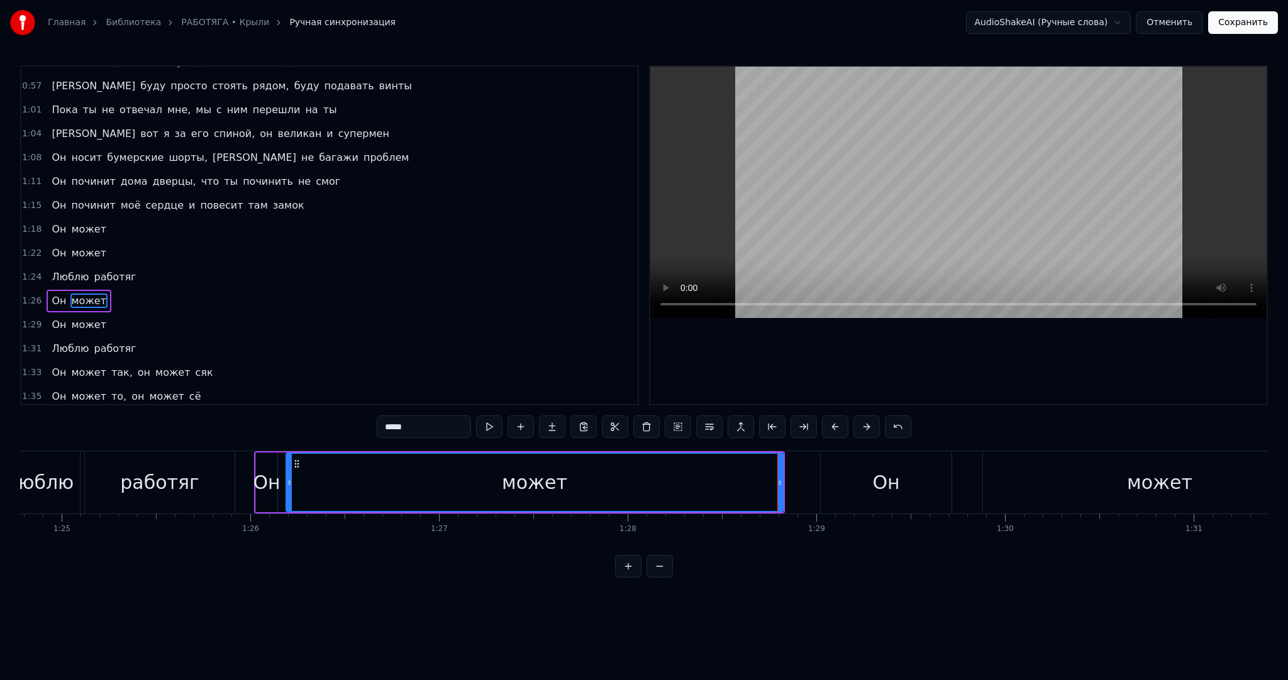
scroll to position [421, 0]
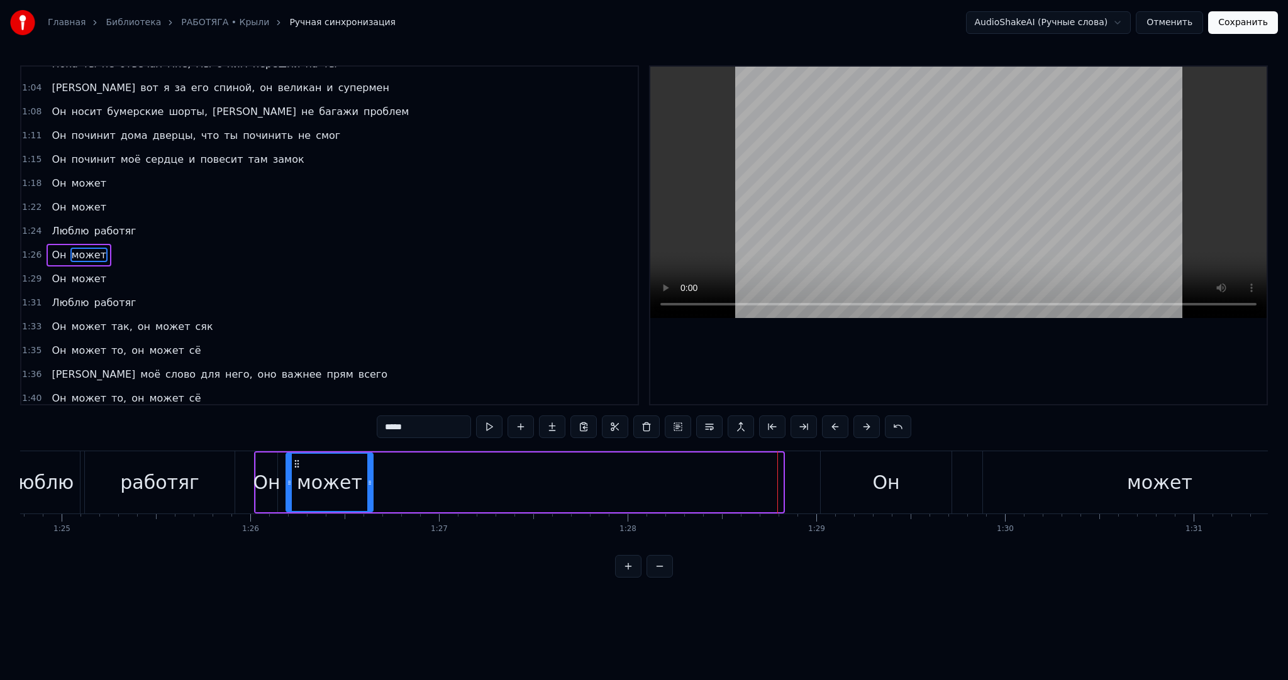
drag, startPoint x: 780, startPoint y: 490, endPoint x: 370, endPoint y: 498, distance: 410.0
click at [370, 498] on div at bounding box center [369, 482] width 5 height 57
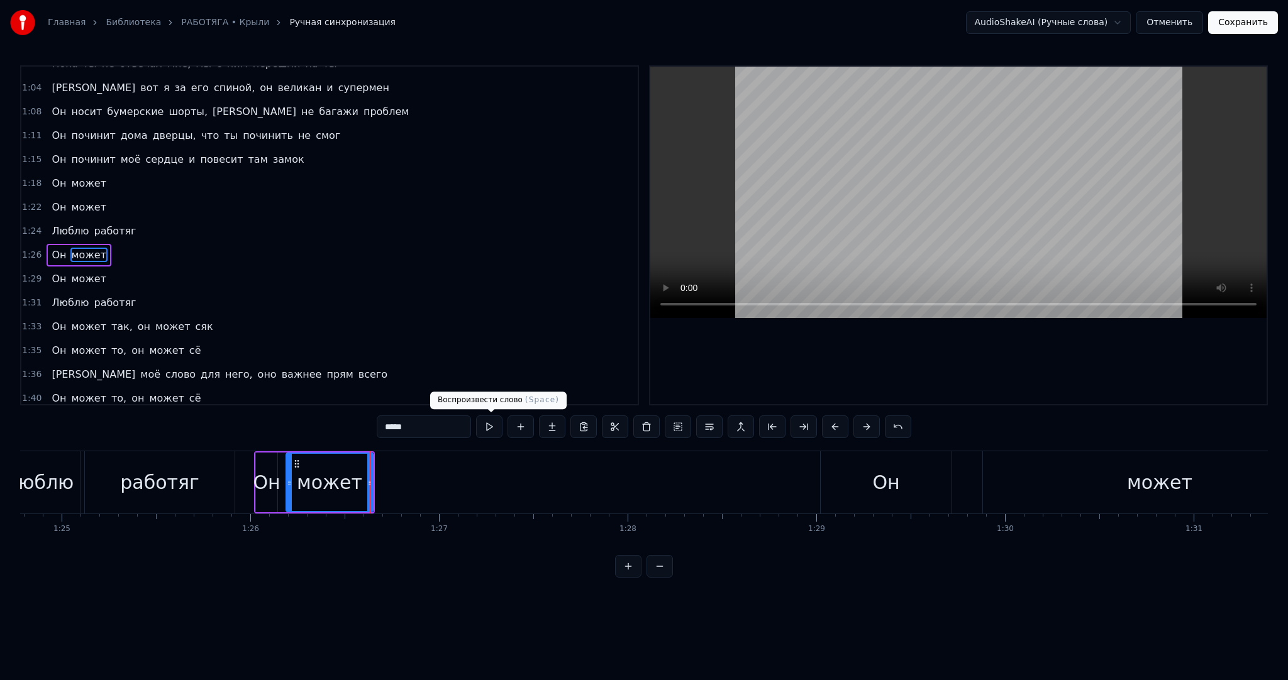
click at [492, 420] on button at bounding box center [489, 427] width 26 height 23
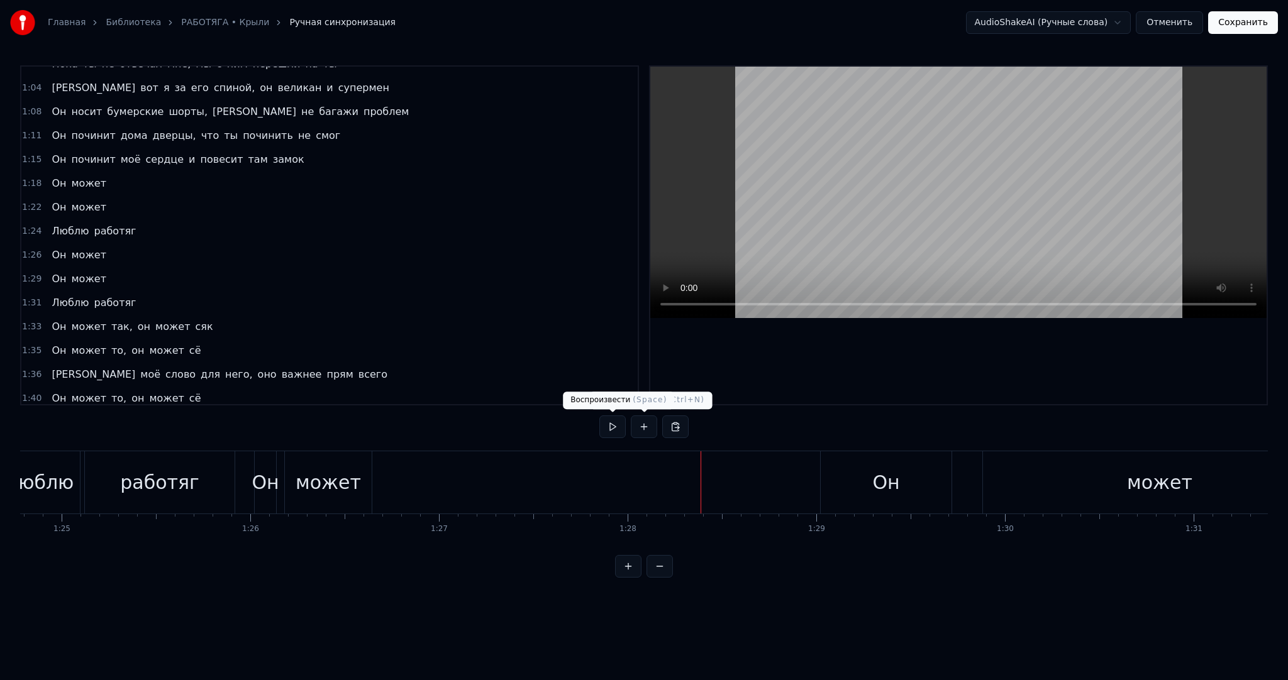
click at [614, 430] on button at bounding box center [612, 427] width 26 height 23
click at [868, 489] on div "Он" at bounding box center [885, 482] width 131 height 62
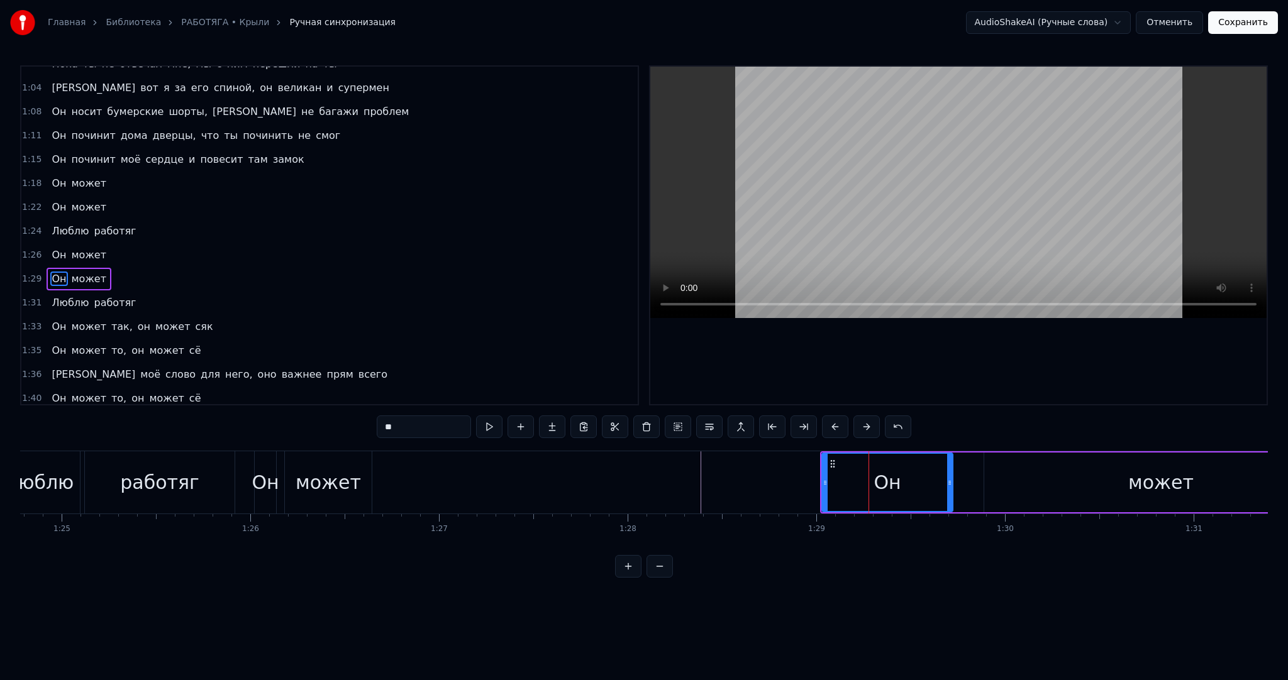
scroll to position [444, 0]
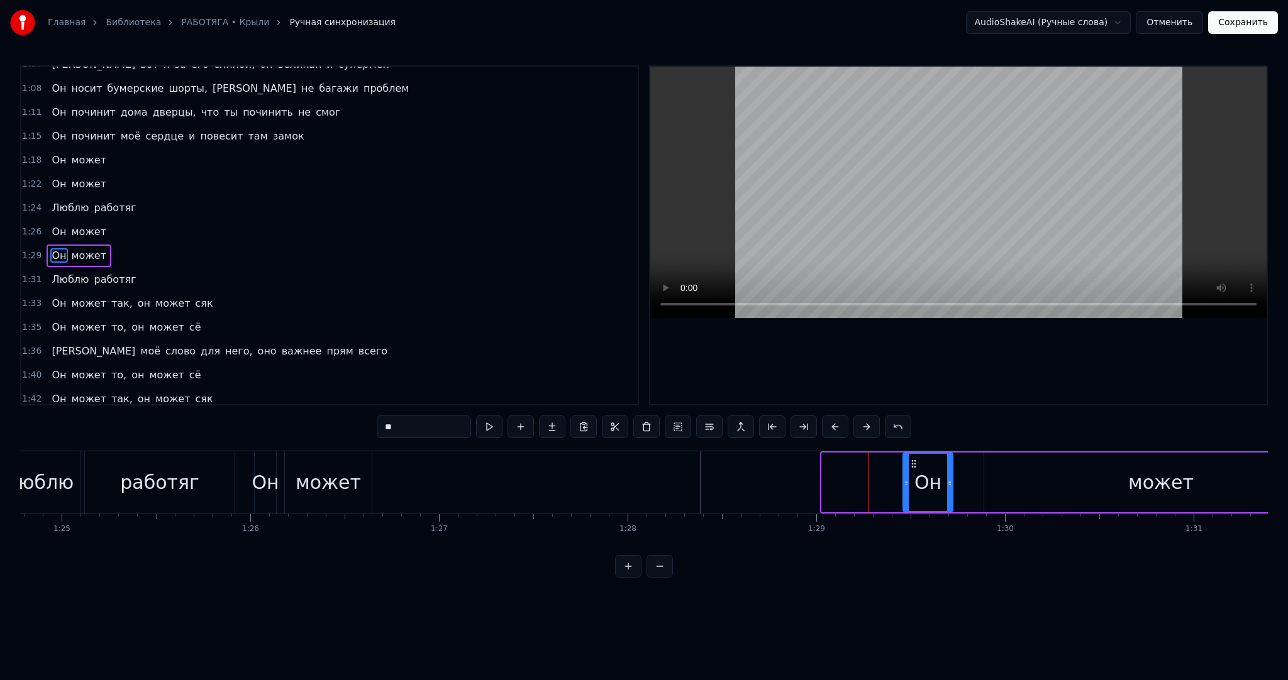
drag, startPoint x: 825, startPoint y: 483, endPoint x: 906, endPoint y: 475, distance: 81.5
click at [906, 475] on div at bounding box center [905, 482] width 5 height 57
click at [1096, 473] on div "может" at bounding box center [1160, 483] width 353 height 60
type input "*****"
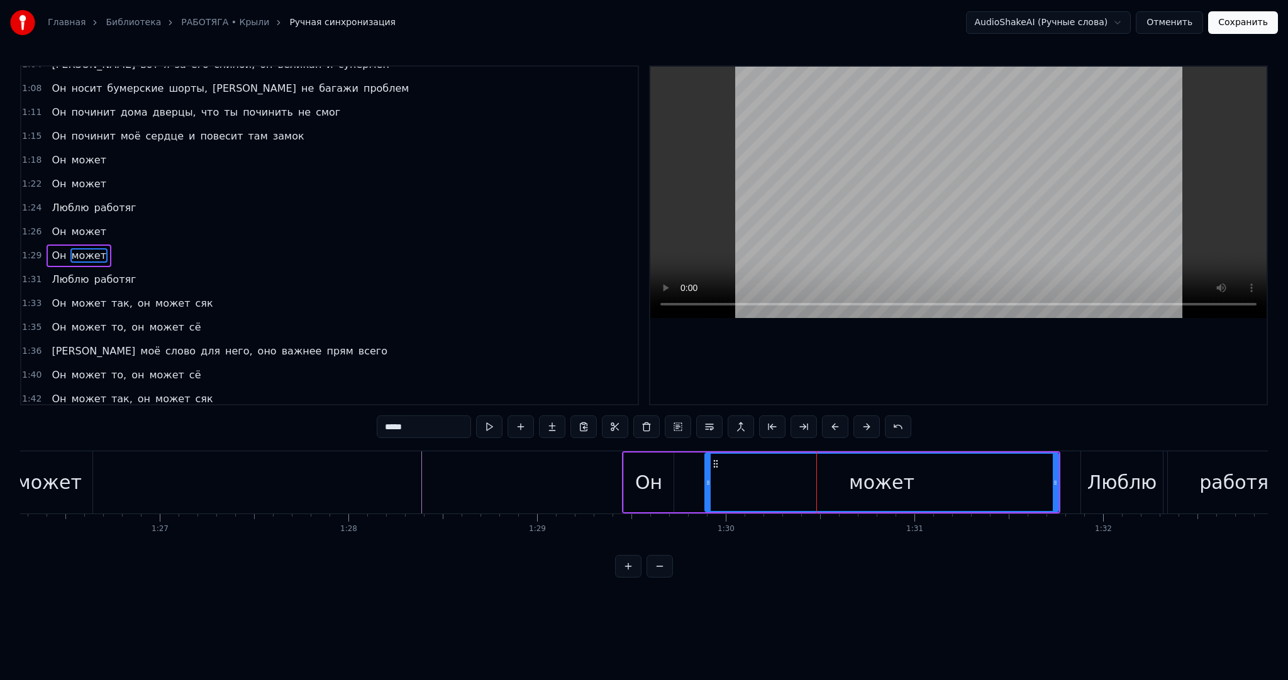
scroll to position [0, 16338]
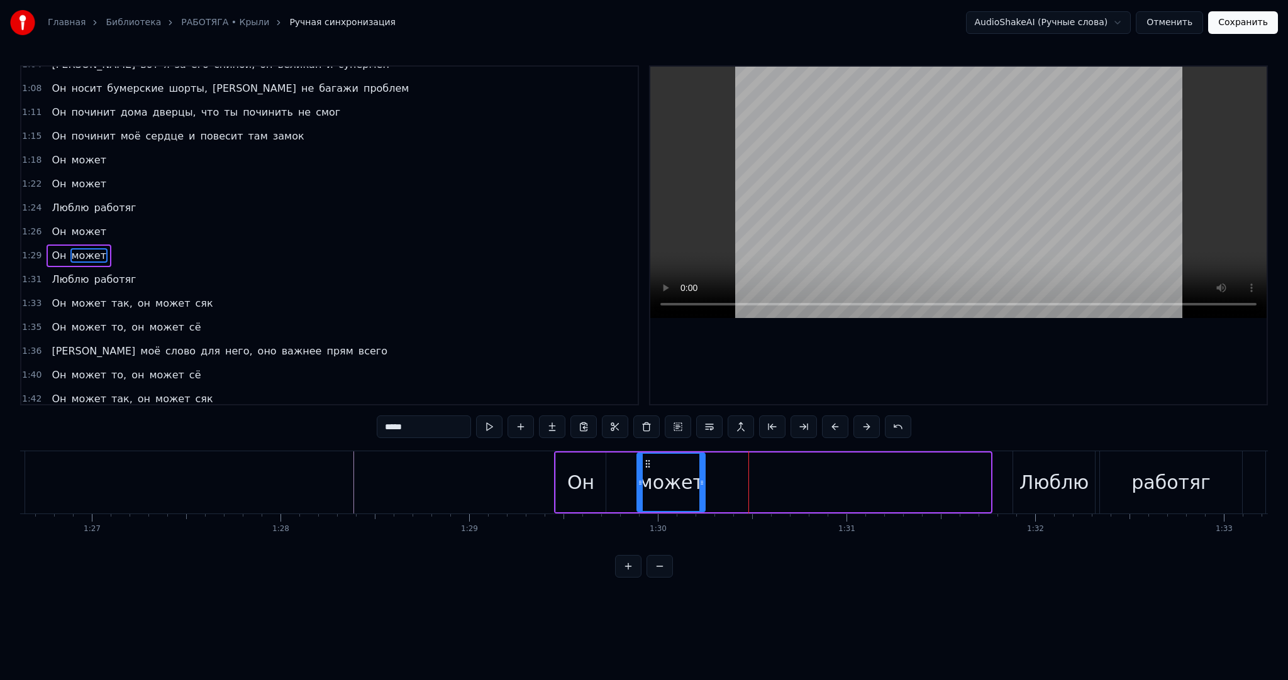
drag, startPoint x: 985, startPoint y: 485, endPoint x: 700, endPoint y: 484, distance: 285.4
click at [700, 484] on icon at bounding box center [701, 483] width 5 height 10
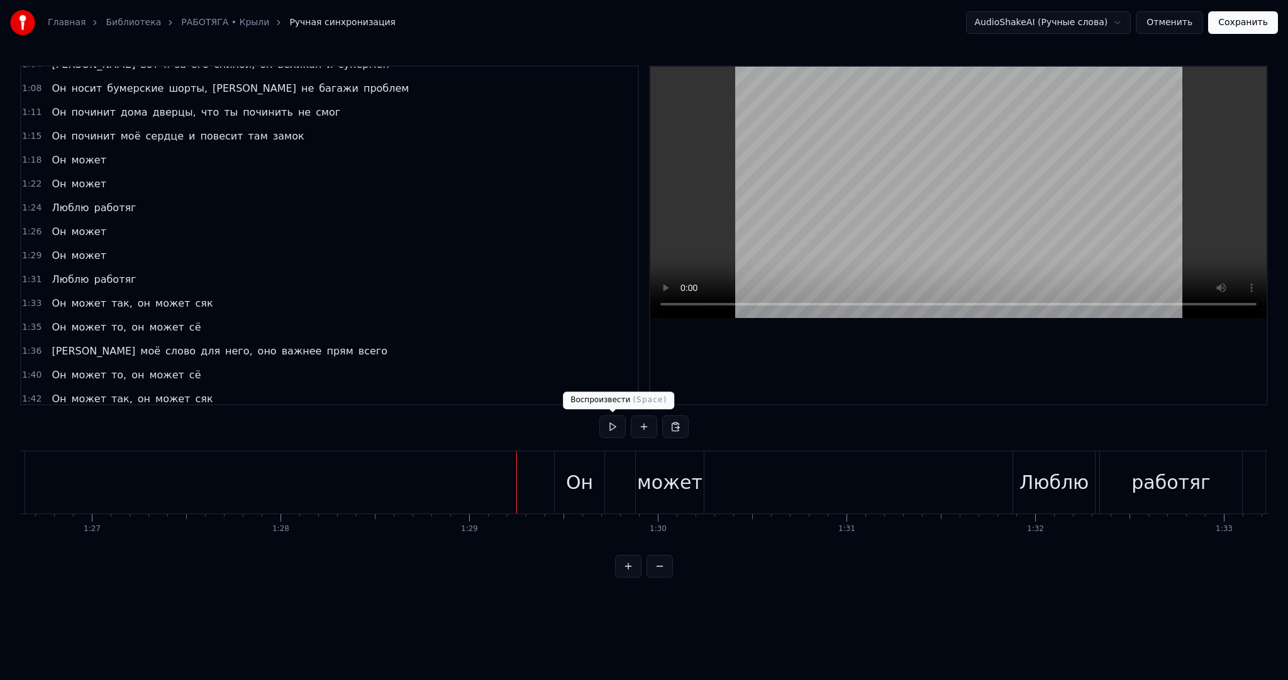
click at [614, 428] on button at bounding box center [612, 427] width 26 height 23
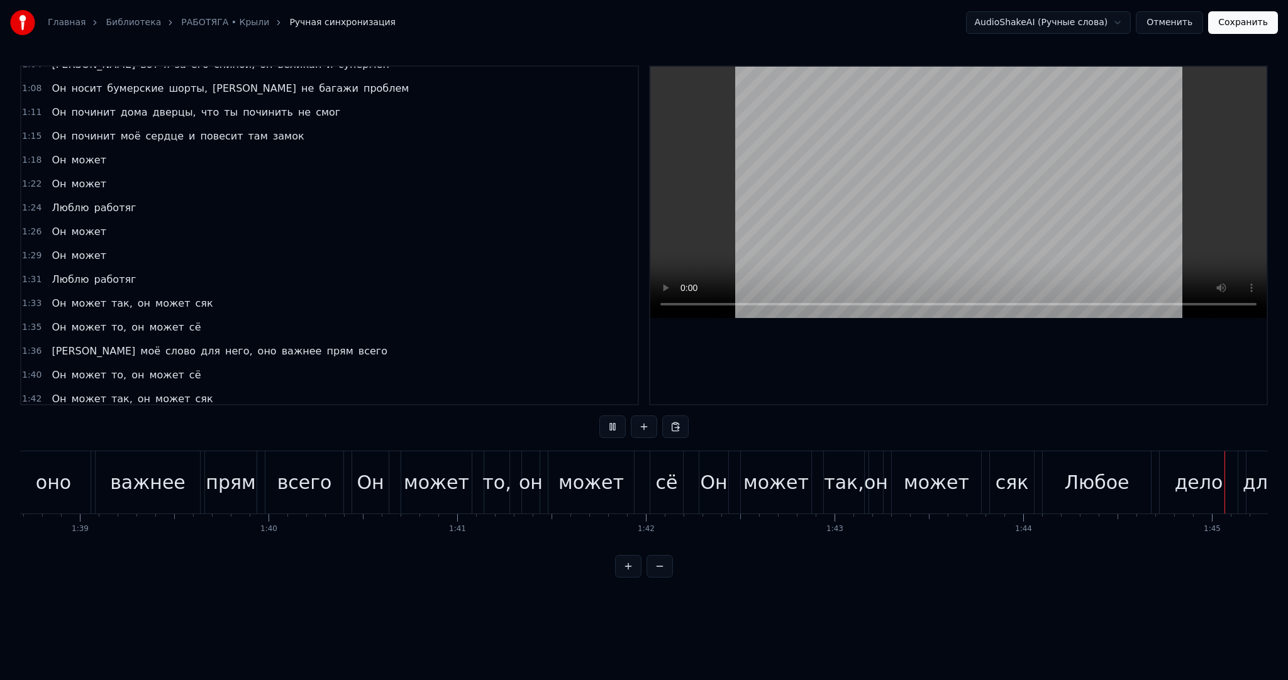
scroll to position [0, 19764]
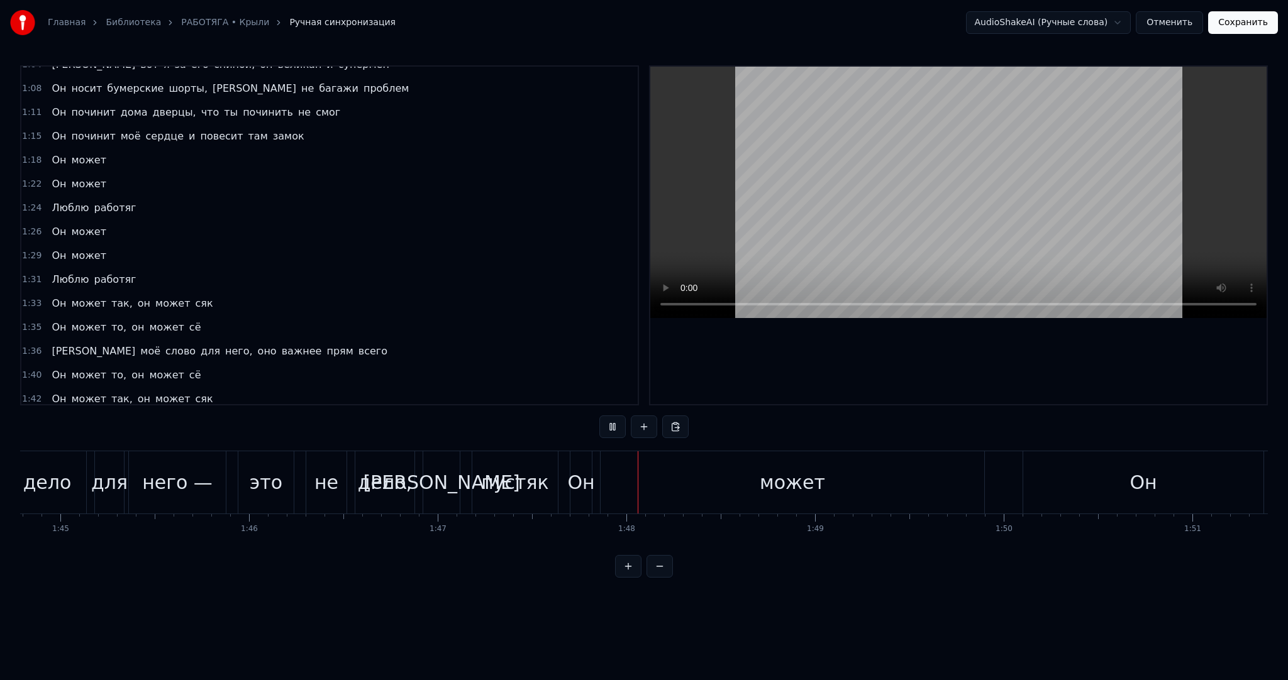
click at [855, 204] on video at bounding box center [958, 192] width 616 height 251
click at [870, 495] on div "может" at bounding box center [792, 482] width 384 height 62
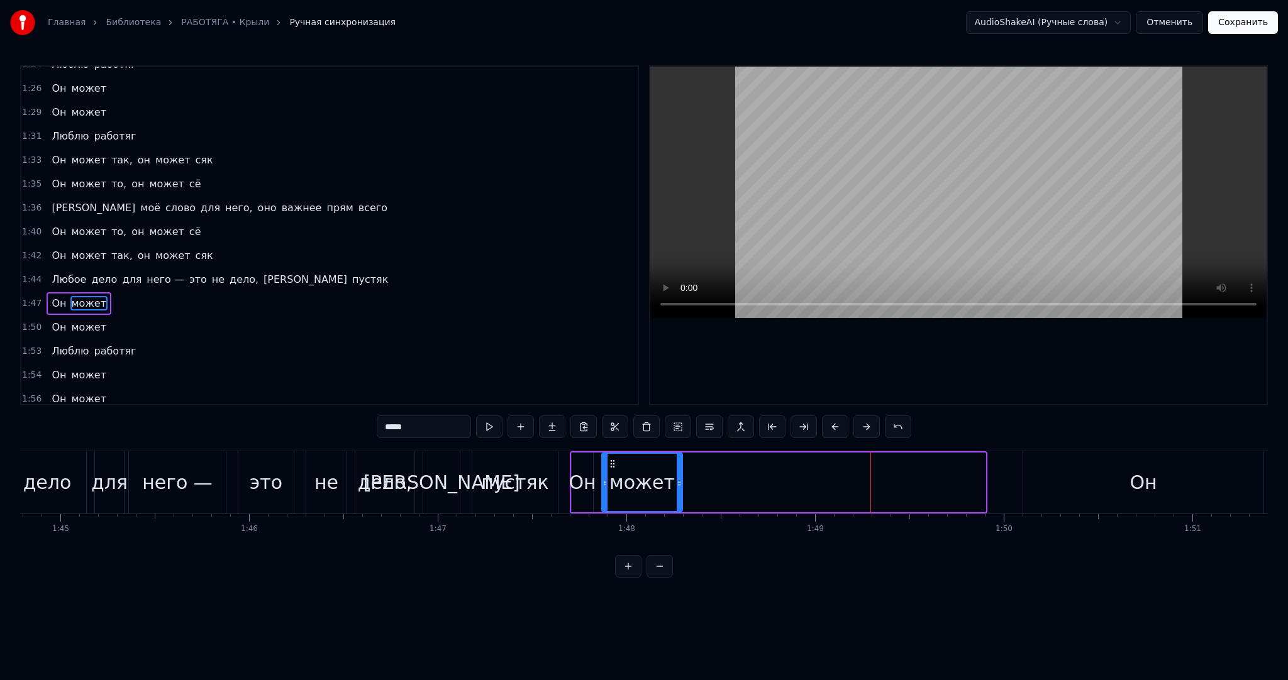
drag, startPoint x: 980, startPoint y: 491, endPoint x: 676, endPoint y: 482, distance: 303.2
click at [676, 482] on div at bounding box center [678, 482] width 5 height 57
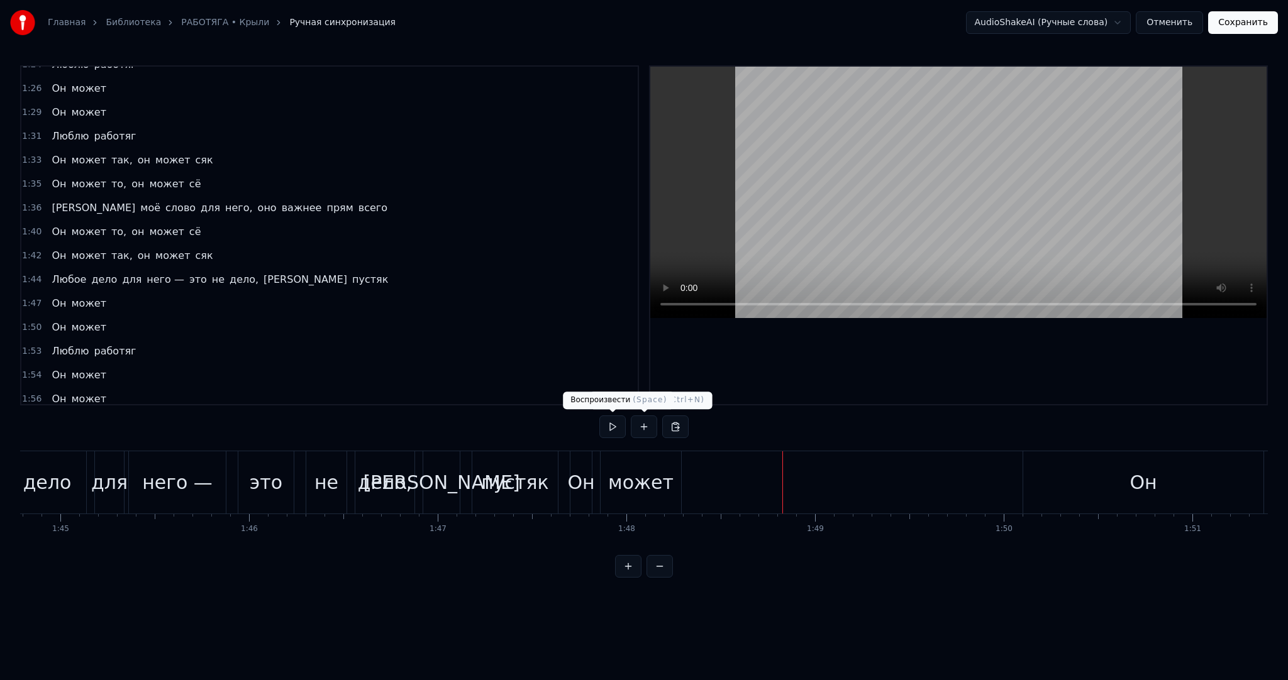
click at [610, 429] on button at bounding box center [612, 427] width 26 height 23
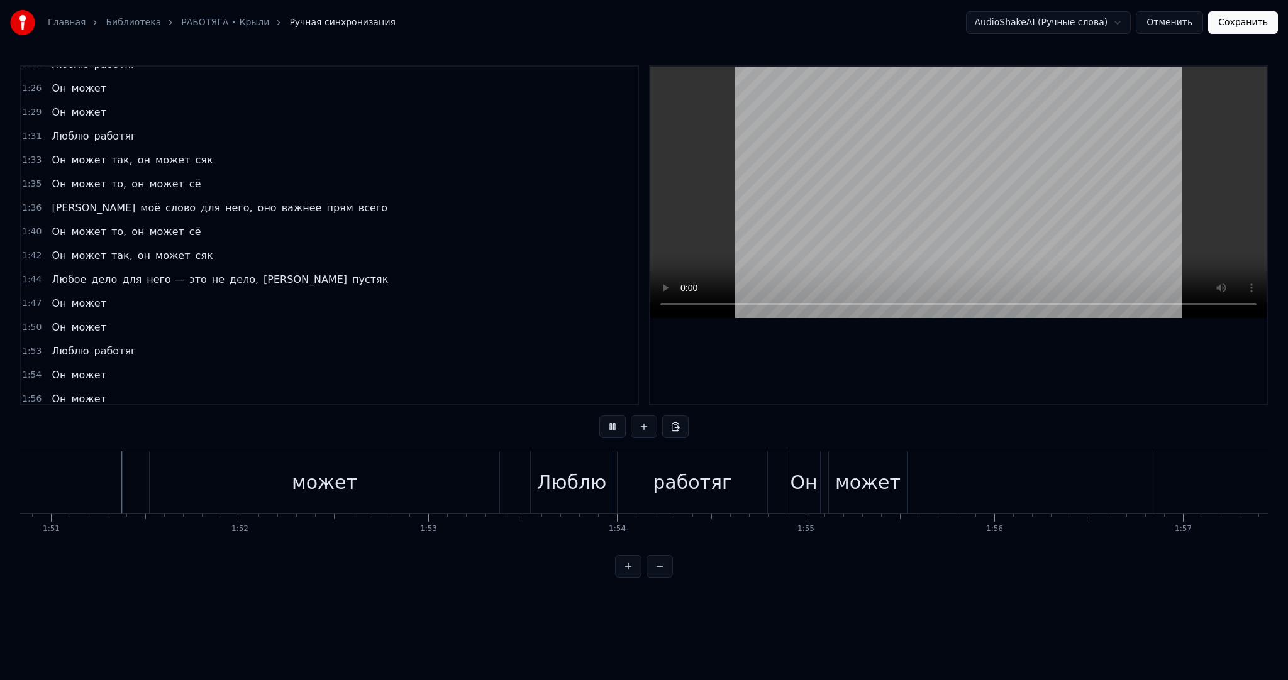
click at [616, 429] on button at bounding box center [612, 427] width 26 height 23
click at [197, 473] on div "может" at bounding box center [325, 482] width 350 height 62
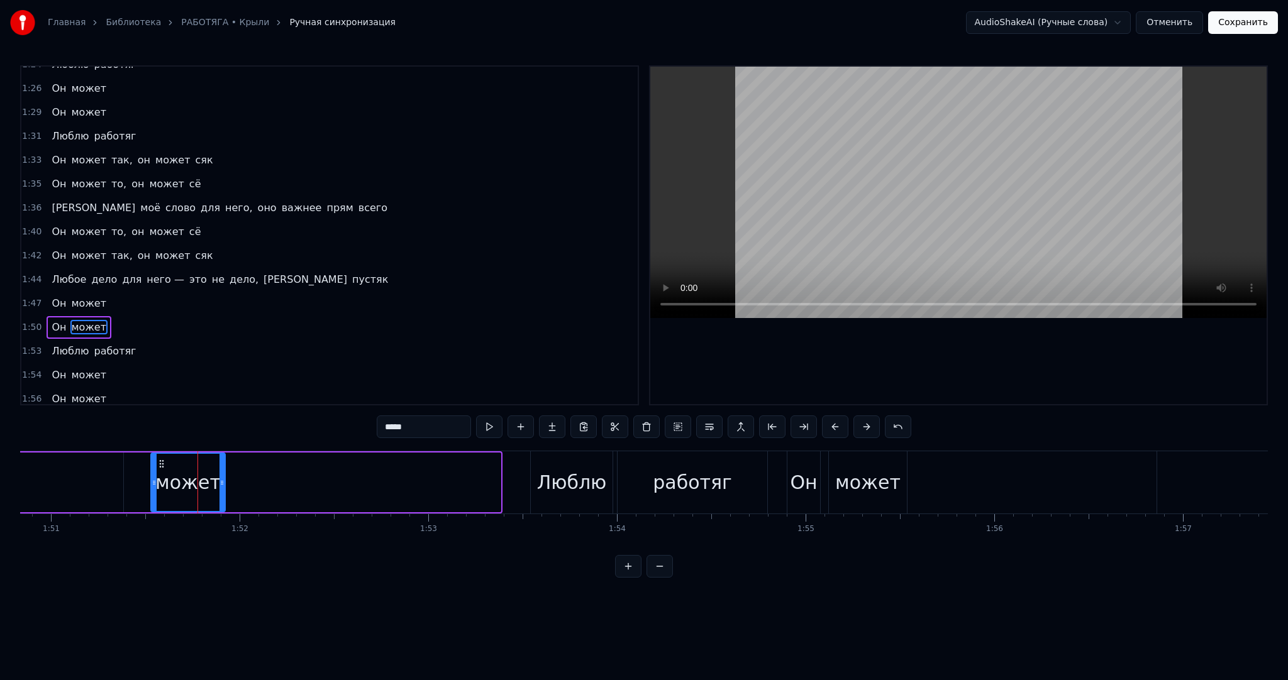
drag, startPoint x: 497, startPoint y: 486, endPoint x: 219, endPoint y: 478, distance: 277.4
click at [219, 478] on icon at bounding box center [221, 483] width 5 height 10
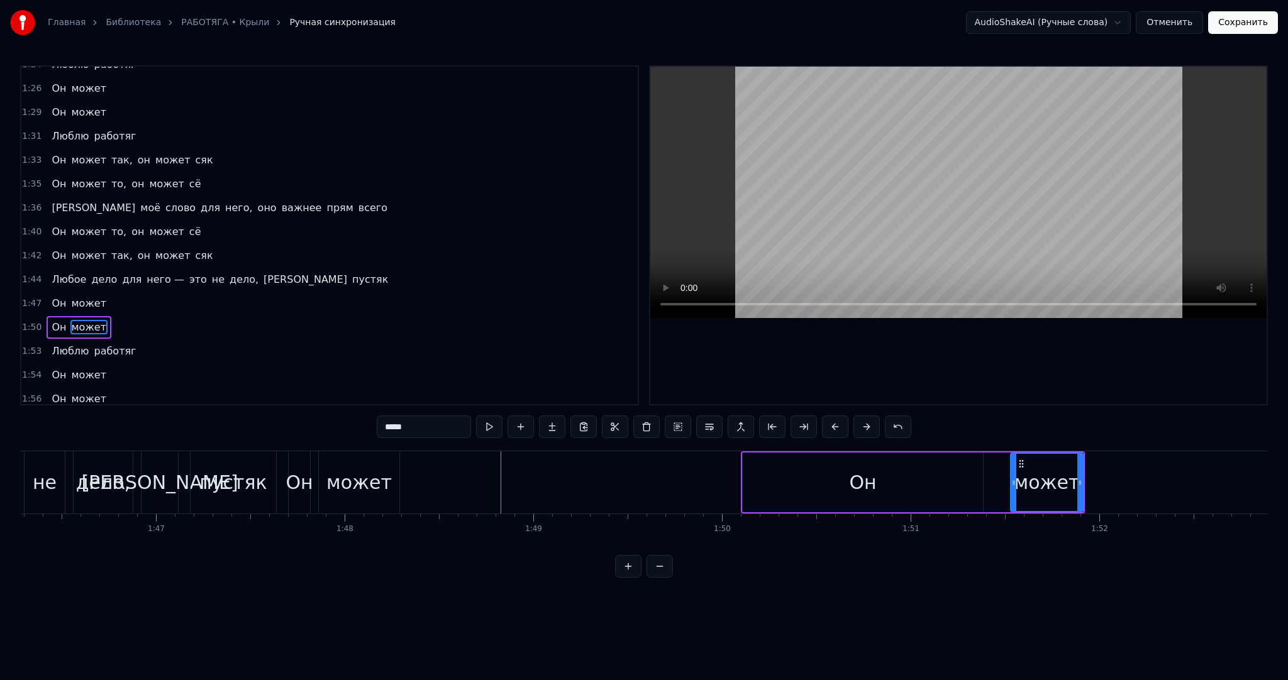
scroll to position [0, 20124]
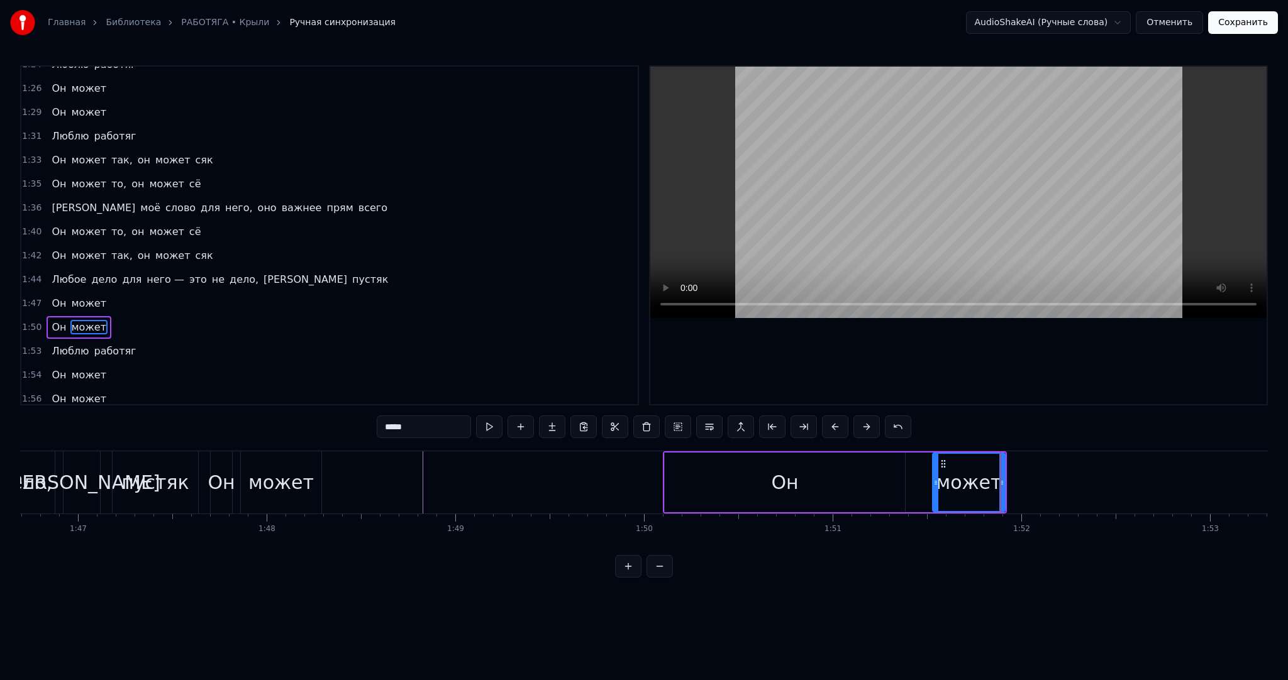
click at [766, 500] on div "Он" at bounding box center [785, 483] width 240 height 60
type input "**"
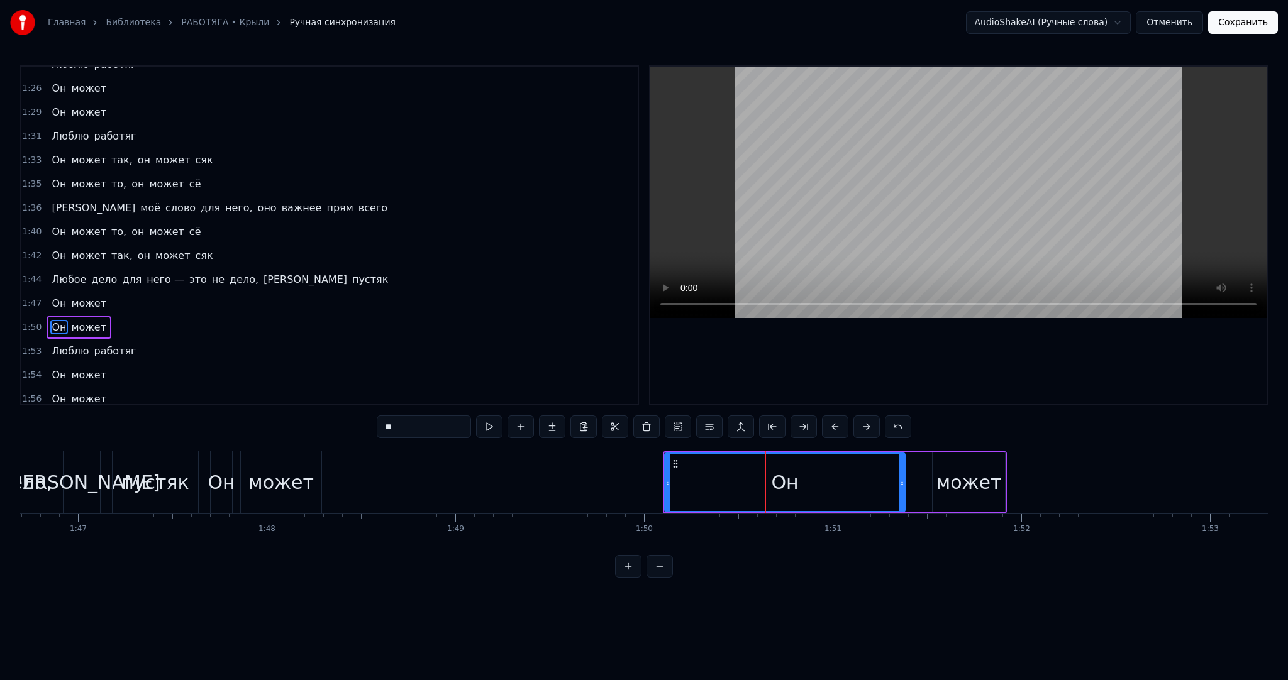
click at [787, 475] on div "Он" at bounding box center [784, 482] width 27 height 28
drag, startPoint x: 668, startPoint y: 483, endPoint x: 831, endPoint y: 480, distance: 163.5
click at [839, 478] on icon at bounding box center [841, 483] width 5 height 10
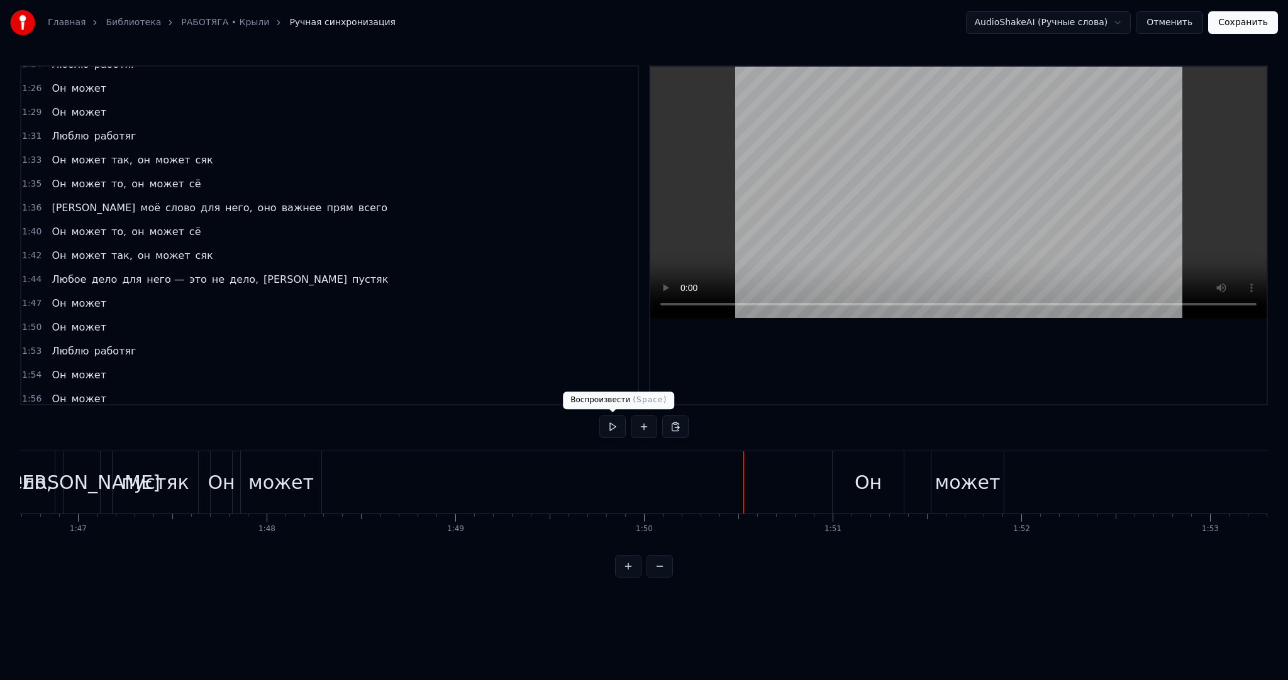
click at [610, 431] on button at bounding box center [612, 427] width 26 height 23
click at [611, 431] on button at bounding box center [612, 427] width 26 height 23
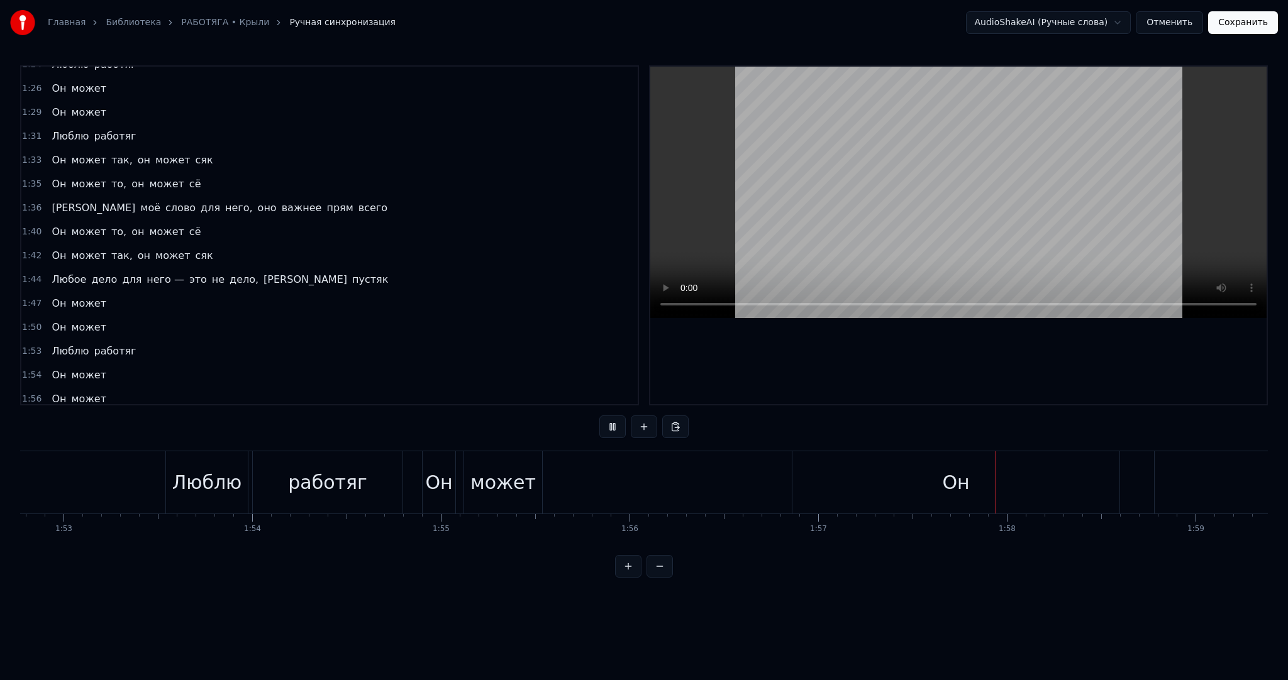
click at [915, 230] on video at bounding box center [958, 192] width 616 height 251
click at [969, 201] on video at bounding box center [958, 192] width 616 height 251
click at [958, 208] on video at bounding box center [958, 192] width 616 height 251
click at [951, 500] on div "Он" at bounding box center [955, 482] width 327 height 62
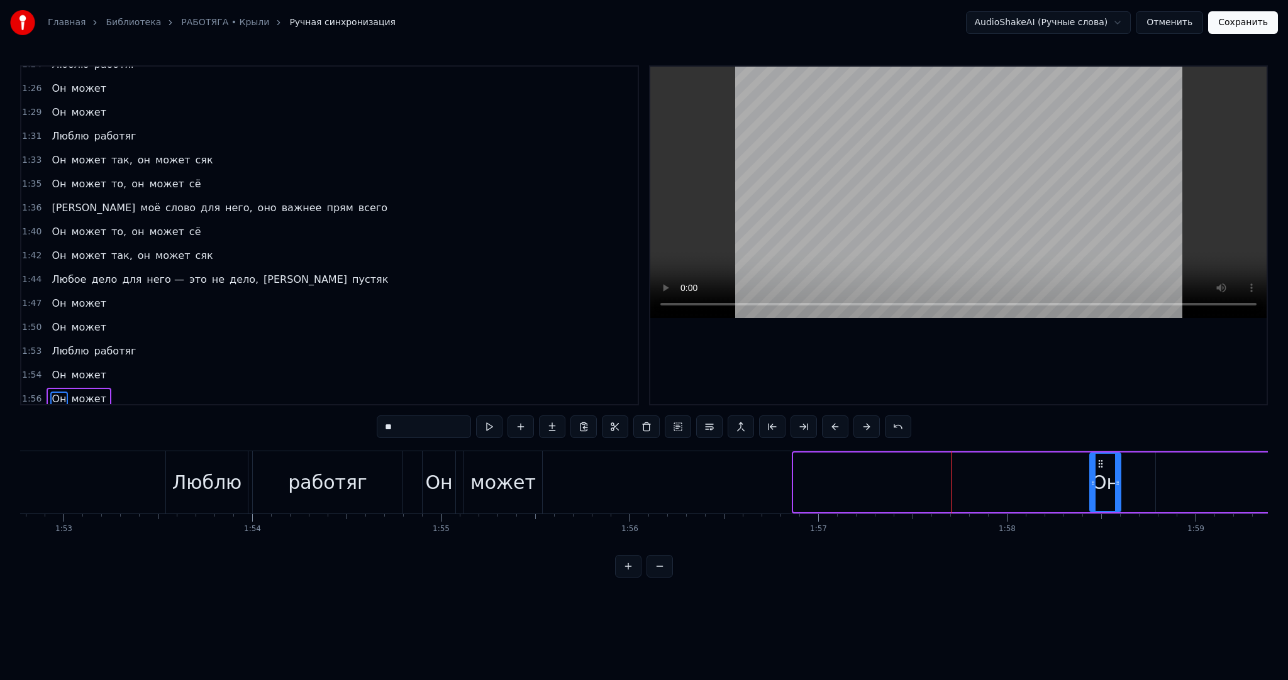
drag, startPoint x: 794, startPoint y: 489, endPoint x: 1090, endPoint y: 480, distance: 296.3
click at [1090, 480] on div at bounding box center [1092, 482] width 5 height 57
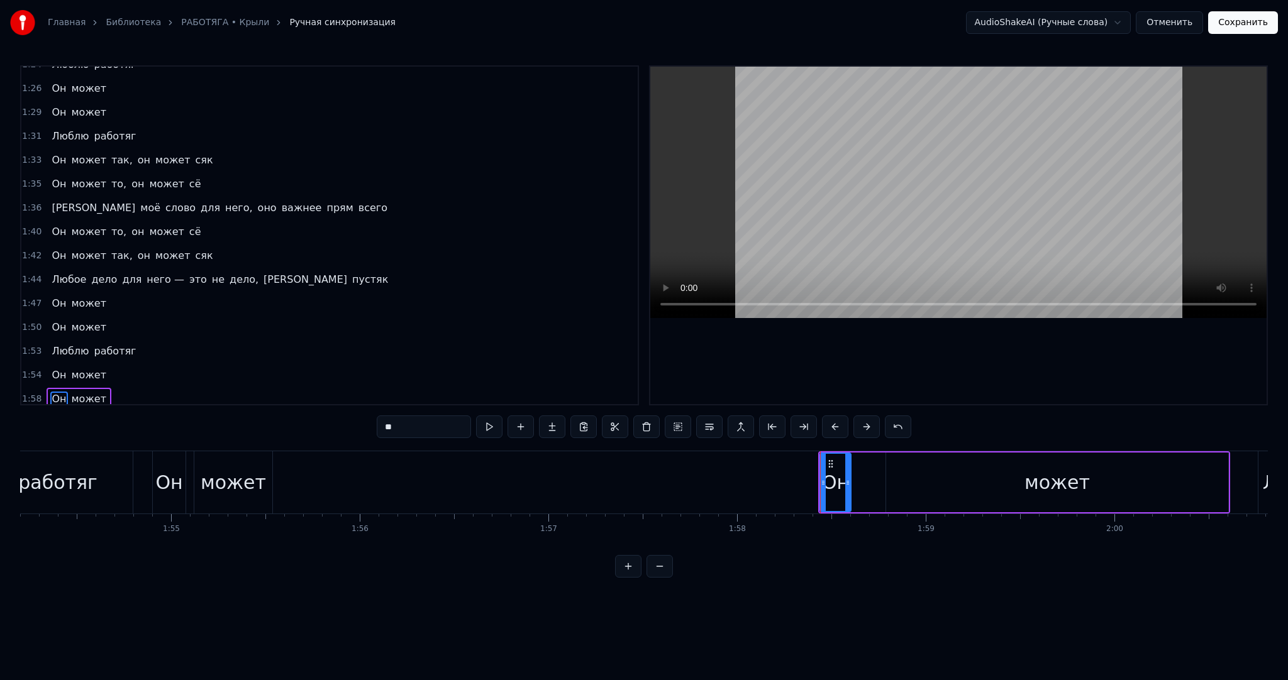
scroll to position [0, 21828]
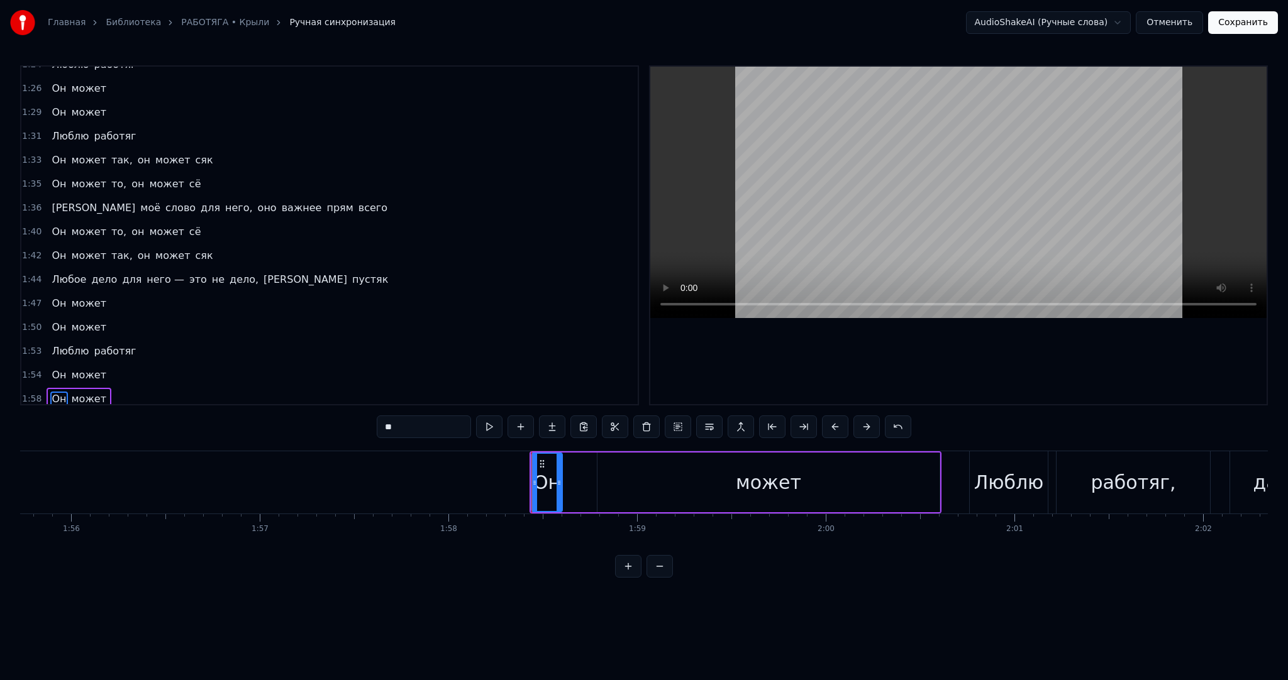
click at [913, 487] on div "может" at bounding box center [768, 483] width 342 height 60
type input "*****"
drag, startPoint x: 936, startPoint y: 487, endPoint x: 656, endPoint y: 483, distance: 279.2
click at [657, 483] on div at bounding box center [659, 482] width 5 height 57
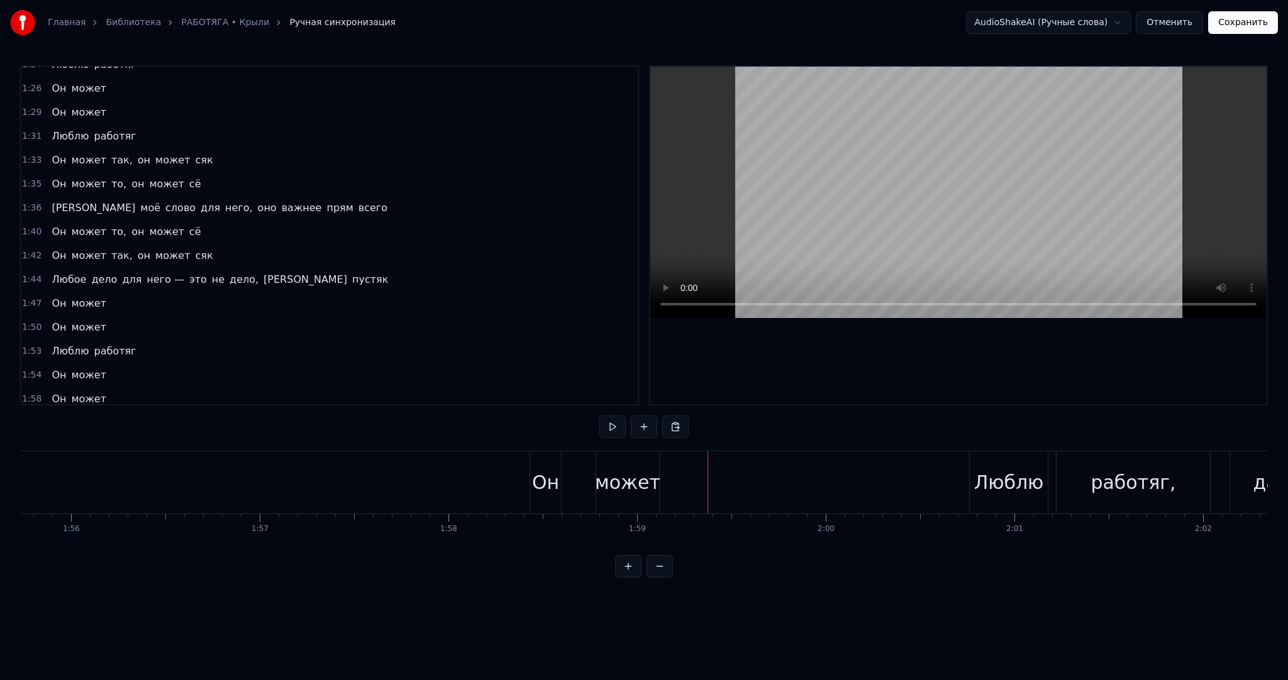
click at [612, 428] on button at bounding box center [612, 427] width 26 height 23
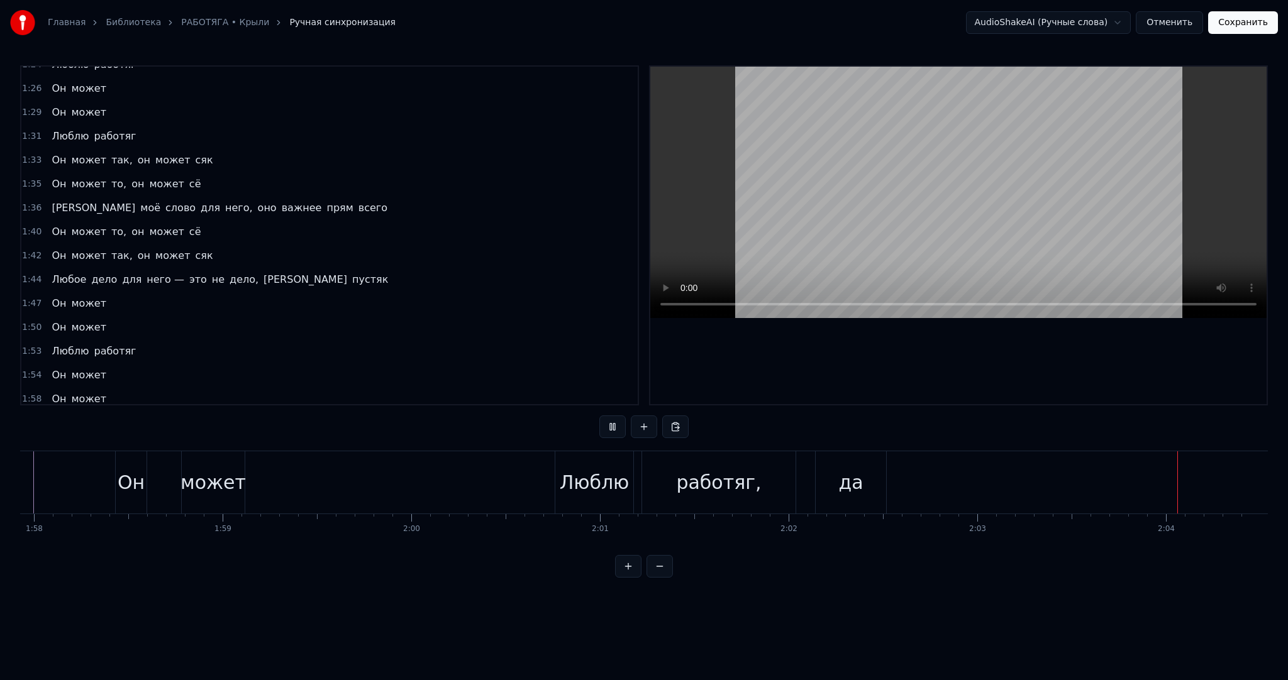
click at [1257, 25] on button "Сохранить" at bounding box center [1243, 22] width 70 height 23
click at [1257, 25] on div "AudioShakeAI (Ручные слова) Отменить Сохранить" at bounding box center [1122, 22] width 312 height 23
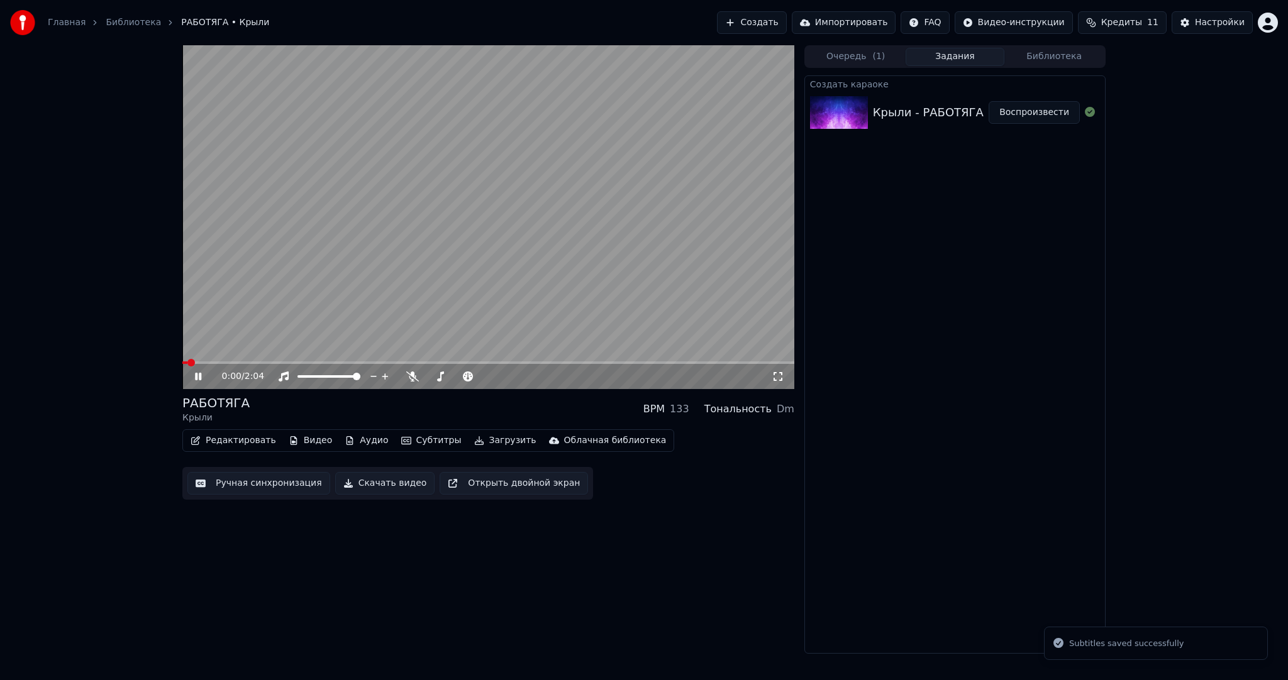
click at [476, 452] on div "Редактировать Видео Аудио Субтитры Загрузить Облачная библиотека Ручная синхрон…" at bounding box center [488, 464] width 612 height 70
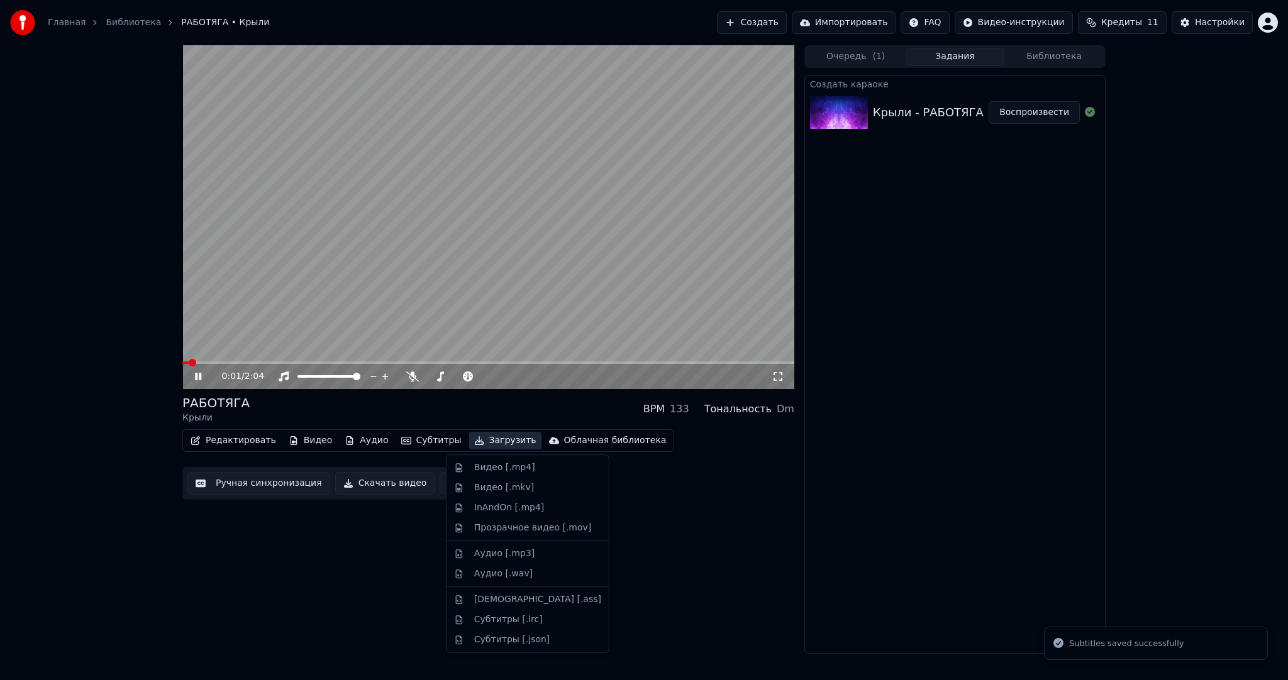
click at [478, 446] on button "Загрузить" at bounding box center [505, 441] width 72 height 18
click at [485, 306] on video at bounding box center [488, 217] width 612 height 344
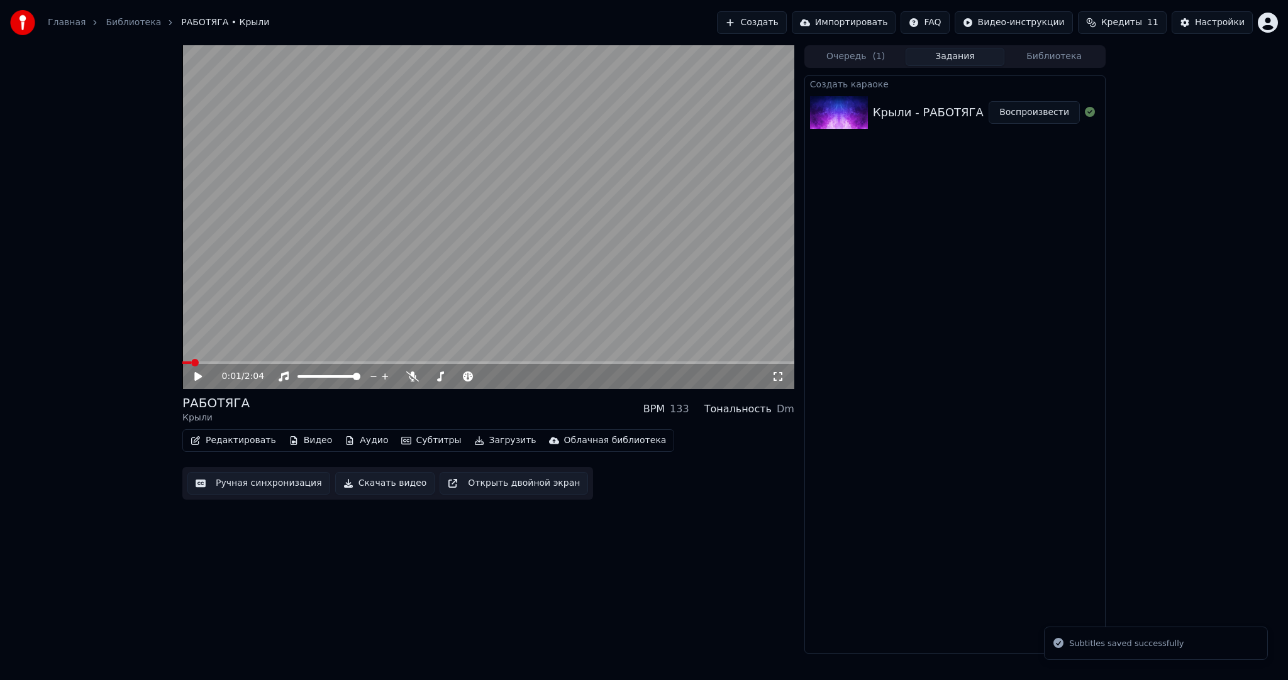
click at [479, 439] on button "Загрузить" at bounding box center [505, 441] width 72 height 18
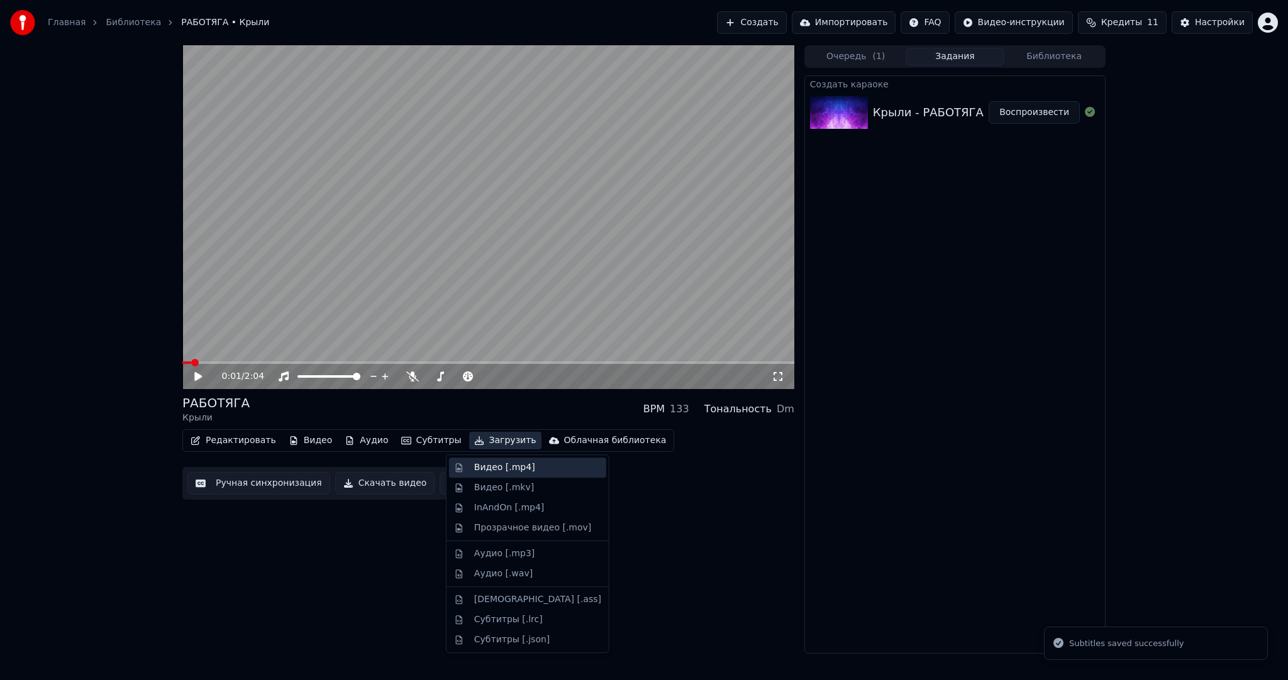
click at [483, 463] on div "Видео [.mp4]" at bounding box center [504, 467] width 61 height 13
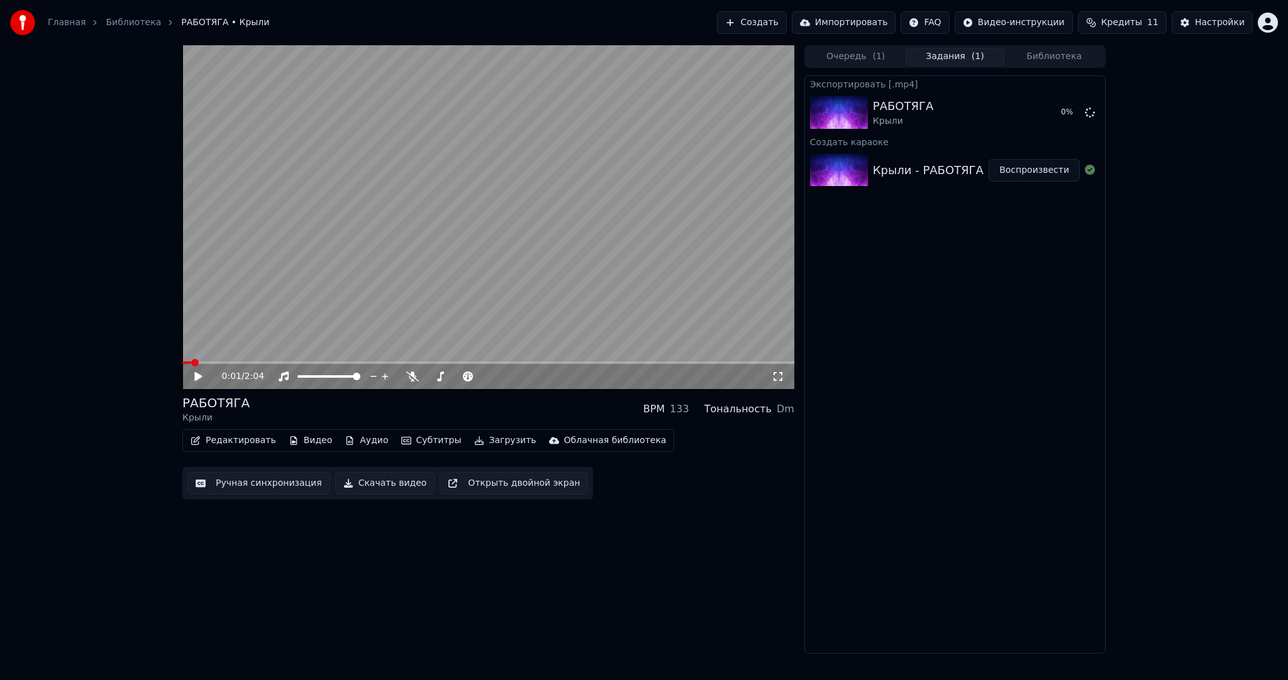
click at [547, 261] on video at bounding box center [488, 217] width 612 height 344
click at [475, 268] on video at bounding box center [488, 217] width 612 height 344
click at [1030, 111] on button "Показать" at bounding box center [1047, 112] width 65 height 23
click at [1056, 109] on button "Показать" at bounding box center [1047, 112] width 65 height 23
